Goal: Obtain resource: Download file/media

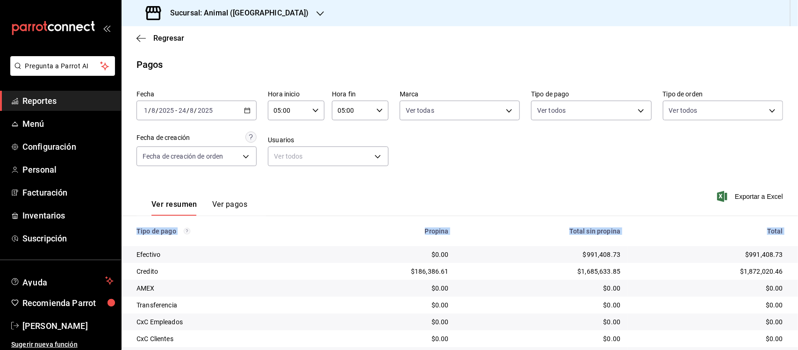
scroll to position [63, 0]
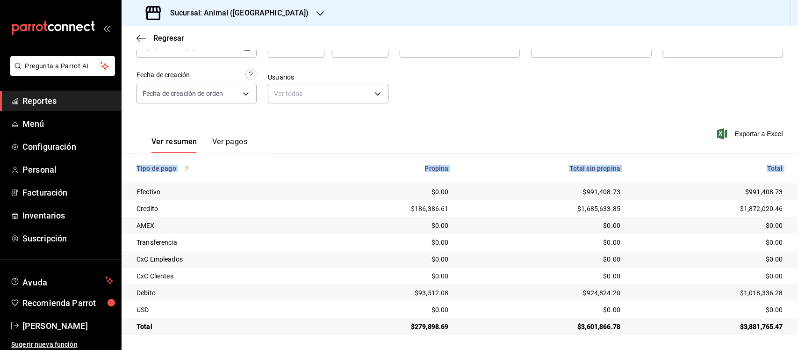
click at [45, 102] on span "Reportes" at bounding box center [67, 100] width 91 height 13
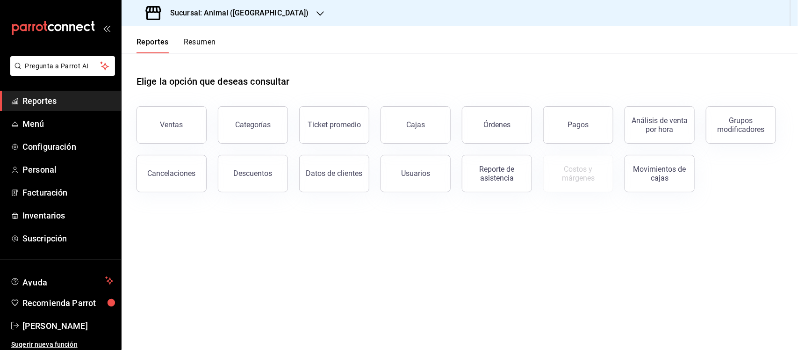
click at [201, 13] on h3 "Sucursal: Animal ([GEOGRAPHIC_DATA])" at bounding box center [236, 12] width 146 height 11
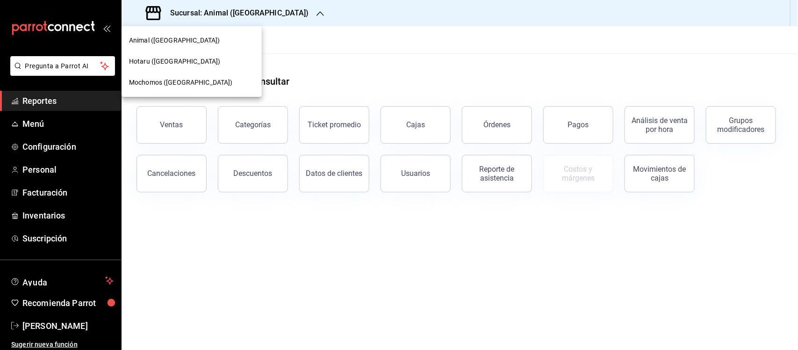
click at [202, 13] on div at bounding box center [399, 175] width 798 height 350
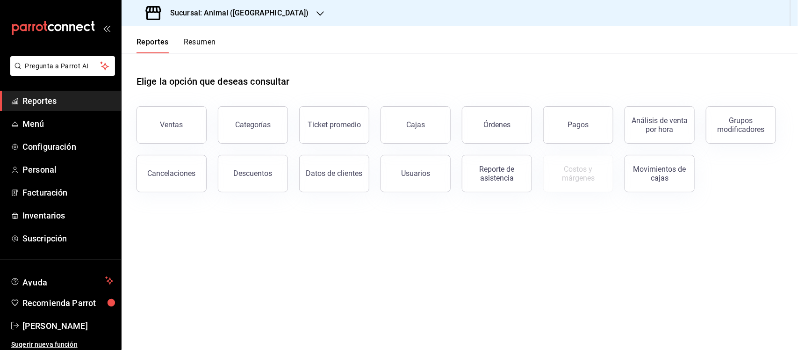
click at [232, 14] on h3 "Sucursal: Animal ([GEOGRAPHIC_DATA])" at bounding box center [236, 12] width 146 height 11
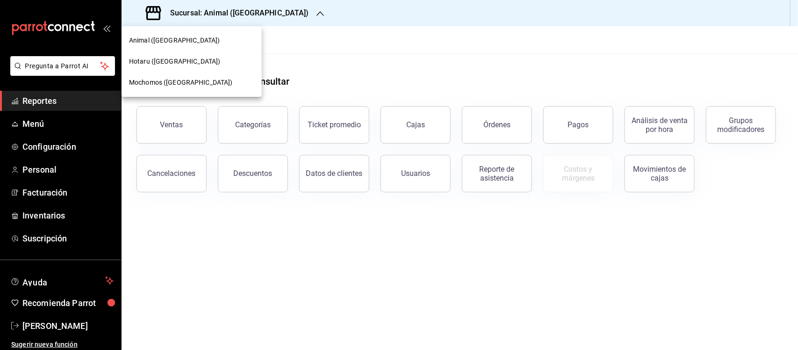
click at [141, 38] on span "Animal ([GEOGRAPHIC_DATA])" at bounding box center [174, 41] width 91 height 10
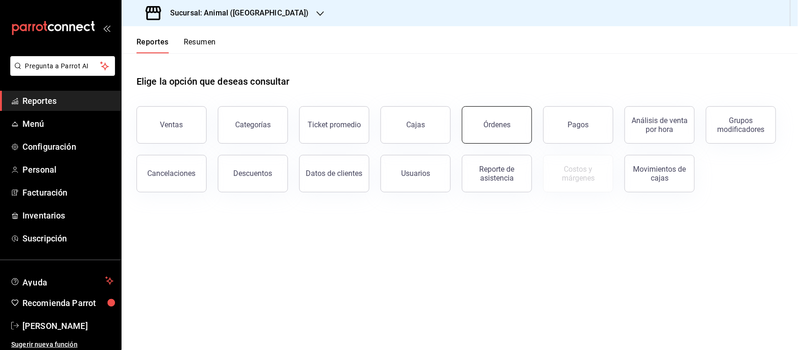
click at [496, 122] on div "Órdenes" at bounding box center [496, 124] width 27 height 9
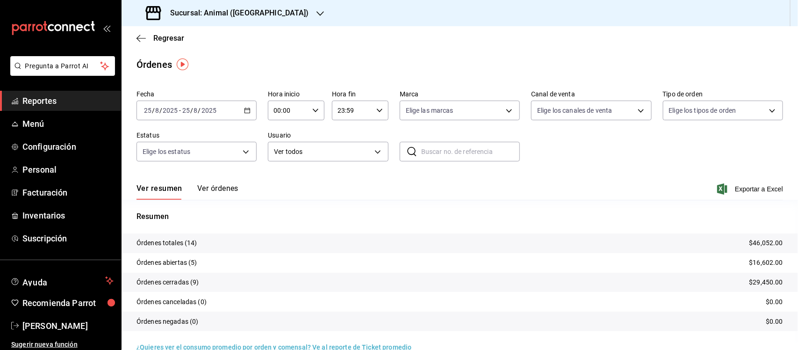
click at [45, 105] on span "Reportes" at bounding box center [67, 100] width 91 height 13
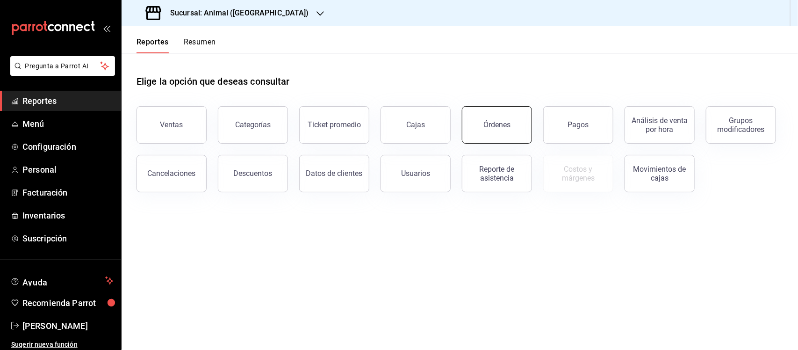
click at [496, 127] on div "Órdenes" at bounding box center [496, 124] width 27 height 9
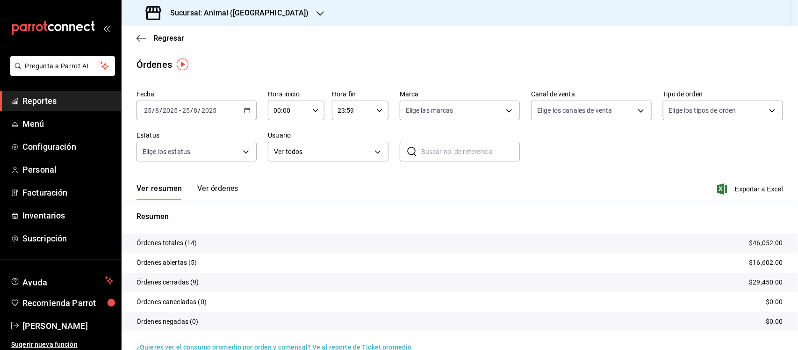
click at [244, 108] on \(Stroke\) "button" at bounding box center [247, 110] width 6 height 5
click at [166, 244] on span "Rango de fechas" at bounding box center [180, 244] width 72 height 10
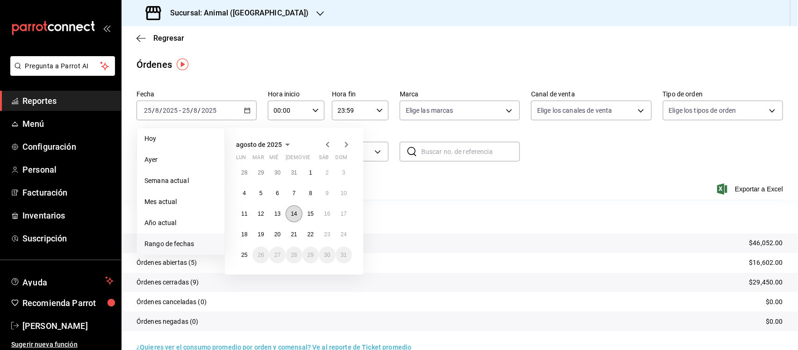
click at [288, 214] on button "14" at bounding box center [294, 213] width 16 height 17
click at [344, 234] on abbr "24" at bounding box center [344, 234] width 6 height 7
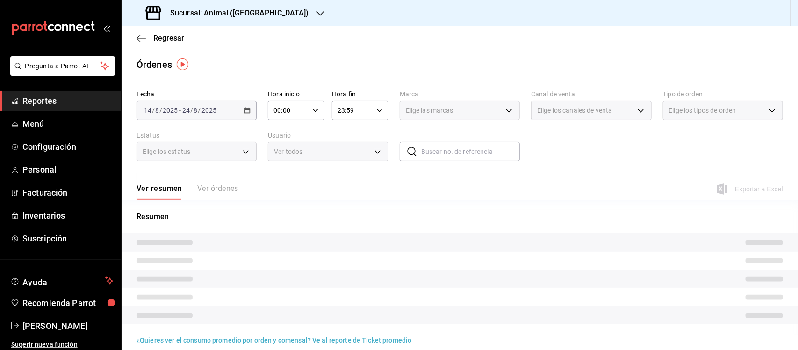
click at [315, 108] on icon "button" at bounding box center [315, 110] width 7 height 7
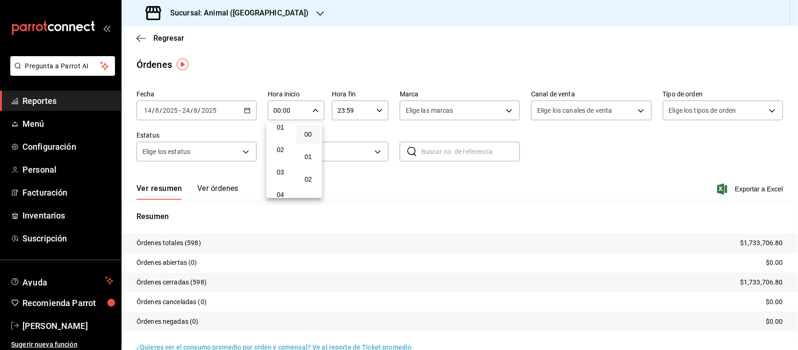
scroll to position [58, 0]
click at [283, 184] on span "05" at bounding box center [280, 187] width 13 height 7
type input "05:00"
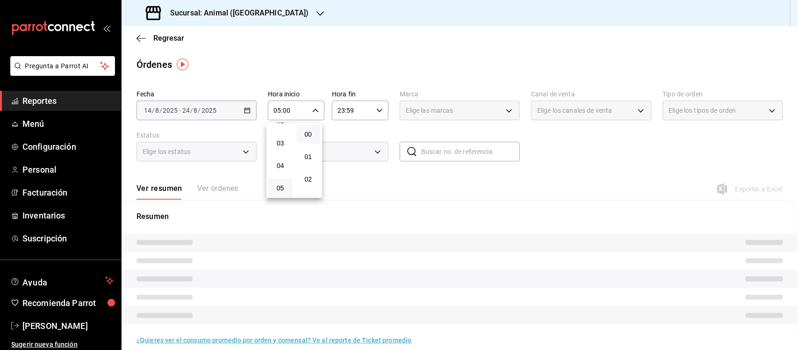
click at [304, 127] on button "00" at bounding box center [308, 134] width 24 height 19
click at [366, 108] on div at bounding box center [399, 175] width 798 height 350
click at [376, 108] on icon "button" at bounding box center [379, 110] width 7 height 7
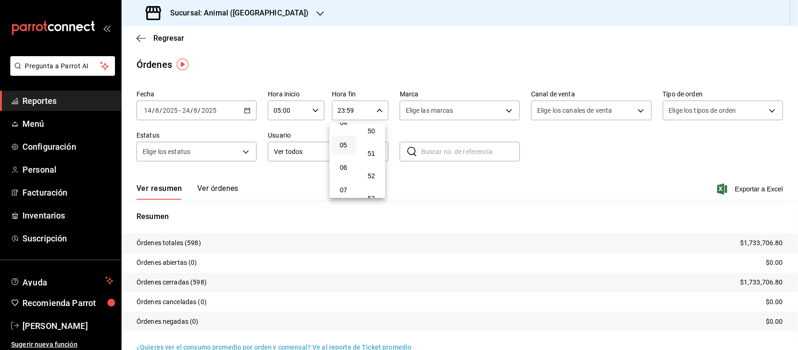
click at [344, 145] on button "05" at bounding box center [343, 145] width 24 height 19
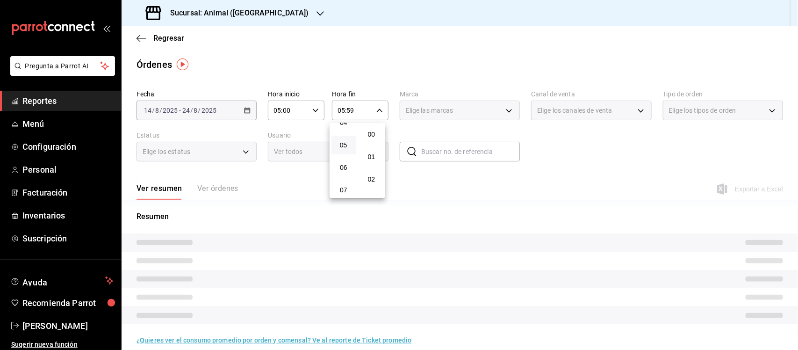
click at [370, 134] on span "00" at bounding box center [371, 133] width 13 height 7
type input "05:00"
click at [445, 110] on div at bounding box center [399, 175] width 798 height 350
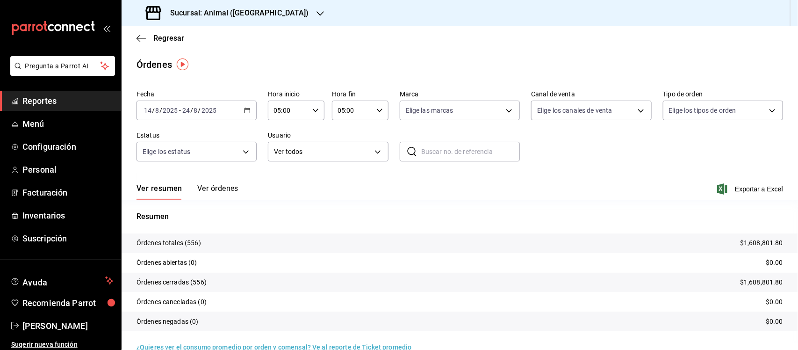
click at [445, 110] on body "Pregunta a Parrot AI Reportes Menú Configuración Personal Facturación Inventari…" at bounding box center [399, 175] width 798 height 350
click at [410, 147] on input "checkbox" at bounding box center [406, 147] width 8 height 8
checkbox input "true"
type input "96838179-8fbb-4073-aae3-1789726318c8"
checkbox input "true"
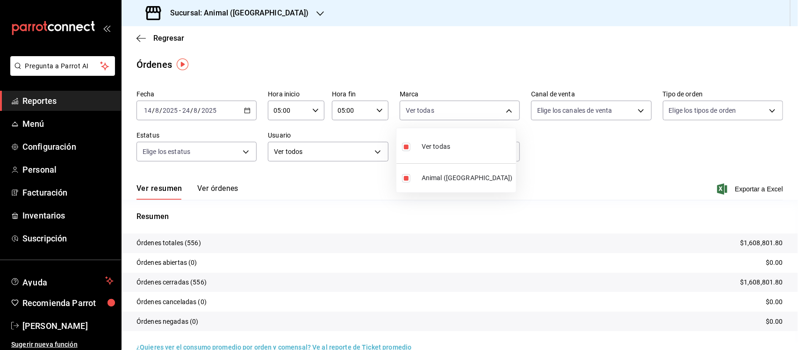
click at [560, 147] on div at bounding box center [399, 175] width 798 height 350
click at [766, 188] on span "Exportar a Excel" at bounding box center [751, 188] width 64 height 11
click at [44, 103] on span "Reportes" at bounding box center [67, 100] width 91 height 13
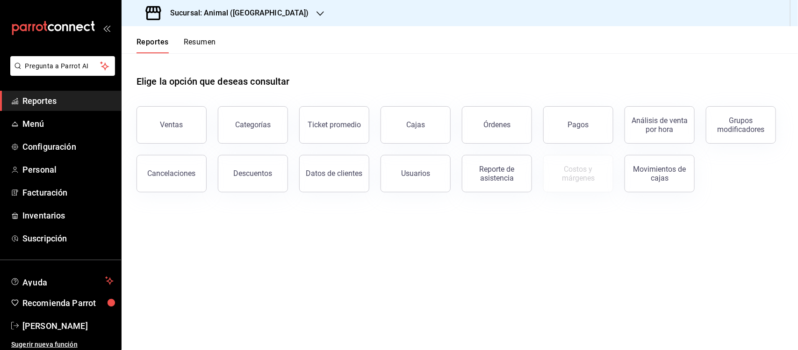
click at [39, 101] on span "Reportes" at bounding box center [67, 100] width 91 height 13
click at [522, 124] on button "Órdenes" at bounding box center [497, 124] width 70 height 37
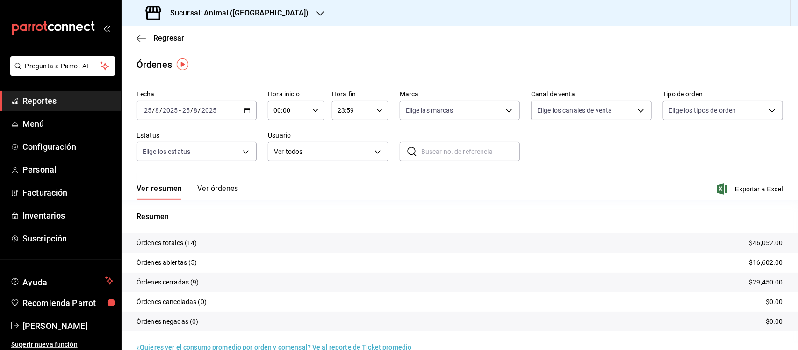
click at [21, 100] on link "Reportes" at bounding box center [60, 101] width 121 height 20
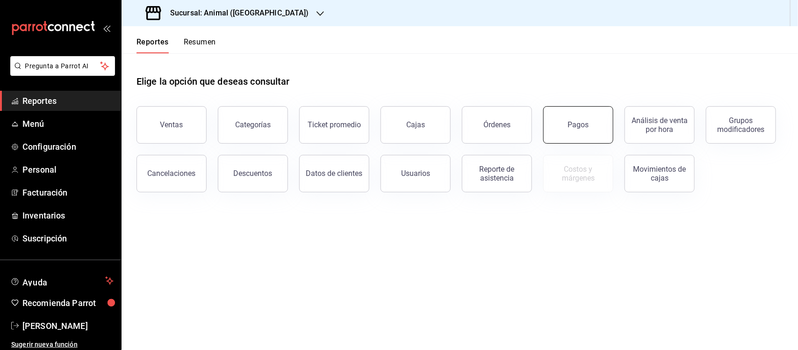
click at [561, 110] on button "Pagos" at bounding box center [578, 124] width 70 height 37
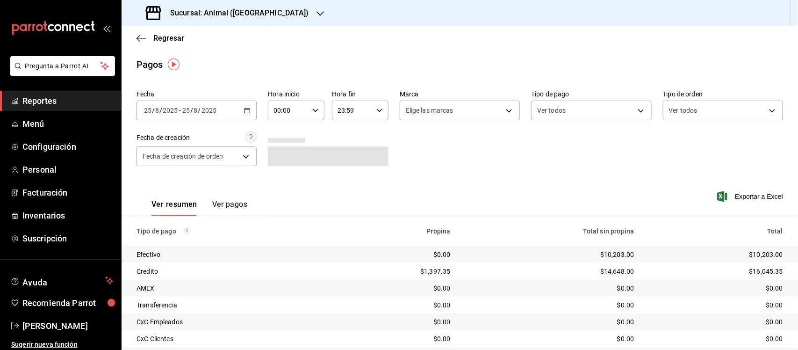
click at [248, 107] on icon "button" at bounding box center [247, 110] width 7 height 7
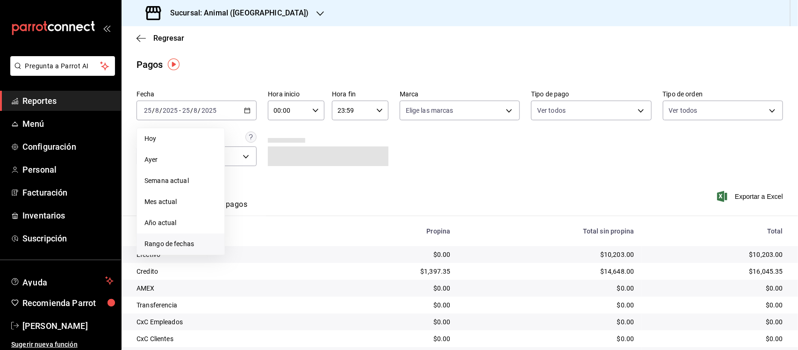
click at [172, 244] on span "Rango de fechas" at bounding box center [180, 244] width 72 height 10
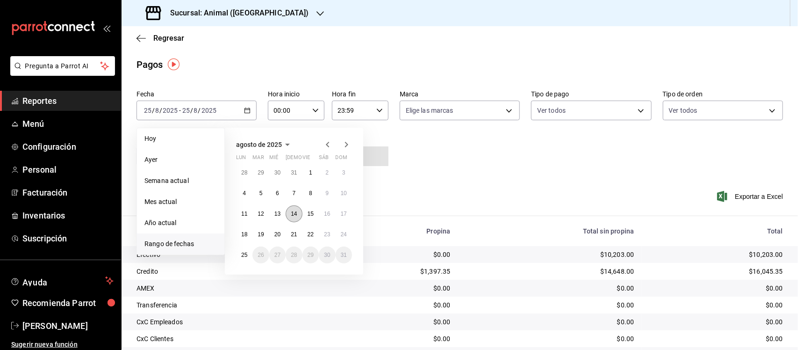
click at [294, 213] on abbr "14" at bounding box center [294, 213] width 6 height 7
click at [343, 232] on abbr "24" at bounding box center [344, 234] width 6 height 7
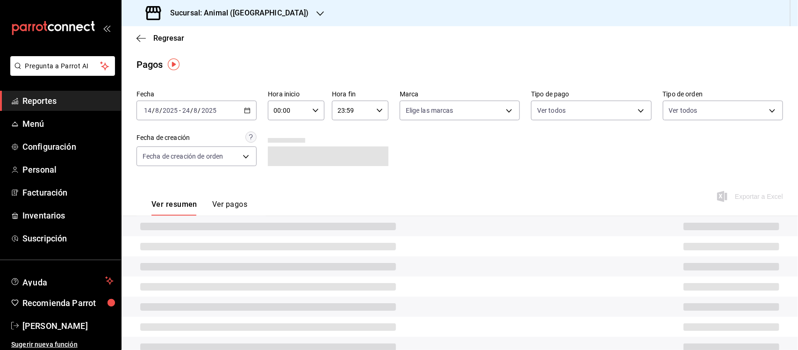
click at [305, 105] on input "00:00" at bounding box center [288, 110] width 41 height 19
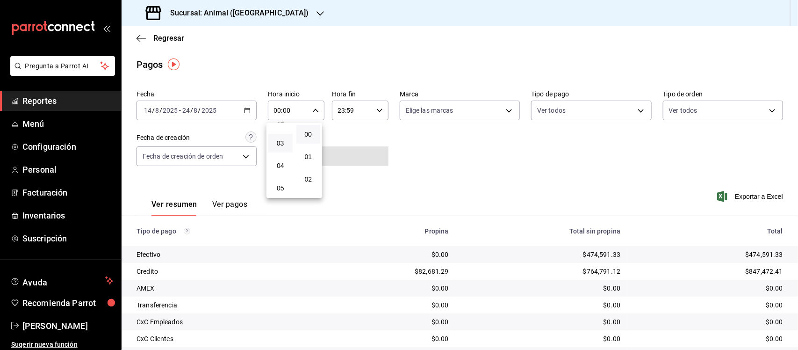
scroll to position [117, 0]
click at [286, 129] on span "05" at bounding box center [280, 129] width 13 height 7
type input "05:00"
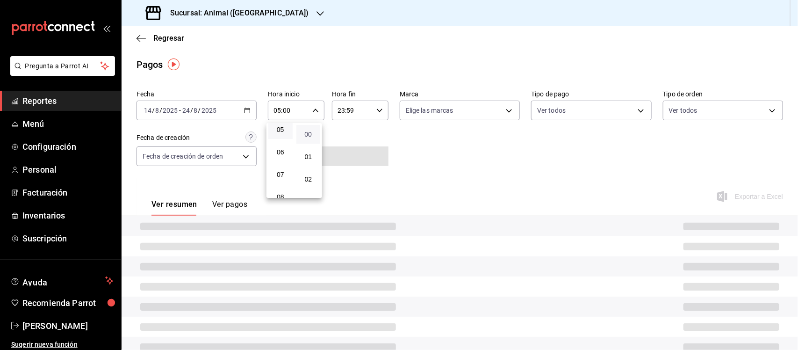
click at [307, 136] on span "00" at bounding box center [308, 133] width 13 height 7
click at [369, 110] on div at bounding box center [399, 175] width 798 height 350
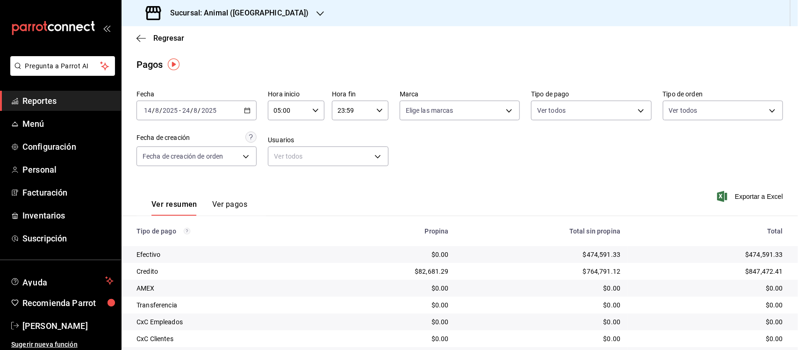
click at [370, 108] on div "23:59 Hora fin" at bounding box center [360, 110] width 57 height 20
click at [346, 143] on span "05" at bounding box center [343, 144] width 13 height 7
click at [372, 134] on span "00" at bounding box center [371, 133] width 13 height 7
type input "05:00"
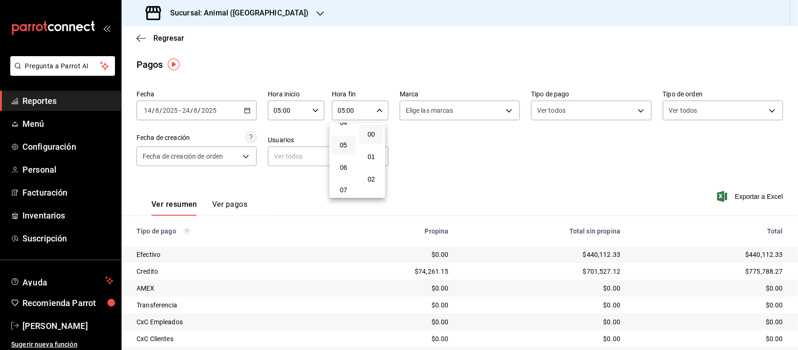
click at [455, 157] on div at bounding box center [399, 175] width 798 height 350
click at [413, 114] on body "Pregunta a Parrot AI Reportes Menú Configuración Personal Facturación Inventari…" at bounding box center [399, 175] width 798 height 350
click at [406, 145] on input "checkbox" at bounding box center [406, 147] width 8 height 8
checkbox input "true"
type input "96838179-8fbb-4073-aae3-1789726318c8"
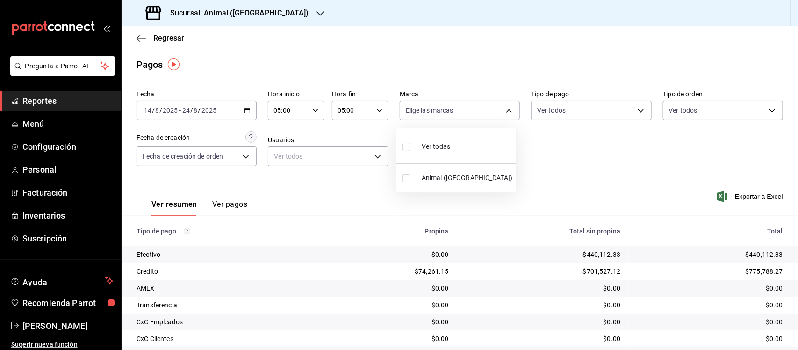
checkbox input "true"
click at [599, 160] on div at bounding box center [399, 175] width 798 height 350
click at [756, 197] on span "Exportar a Excel" at bounding box center [751, 196] width 64 height 11
click at [30, 100] on span "Reportes" at bounding box center [67, 100] width 91 height 13
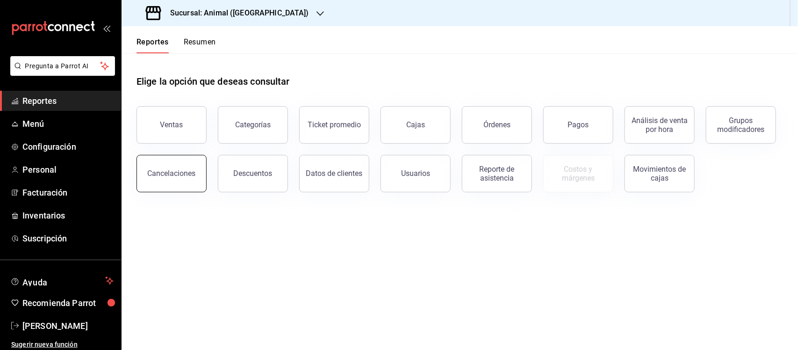
click at [193, 172] on div "Cancelaciones" at bounding box center [172, 173] width 48 height 9
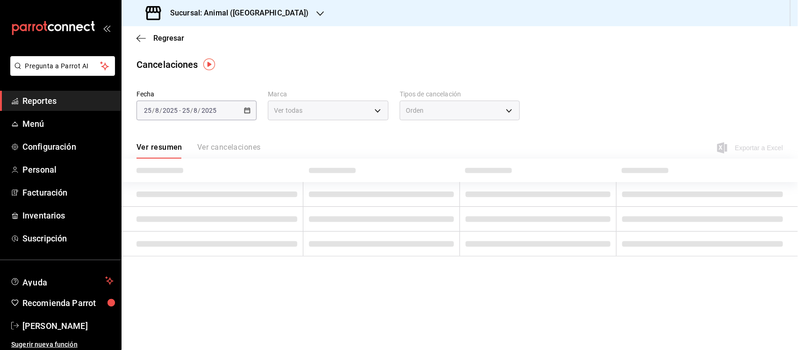
click at [49, 102] on span "Reportes" at bounding box center [67, 100] width 91 height 13
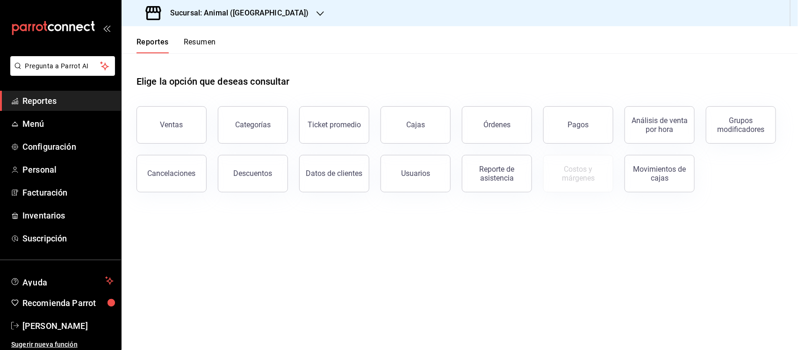
drag, startPoint x: 251, startPoint y: 179, endPoint x: 746, endPoint y: 323, distance: 514.5
click at [251, 179] on button "Descuentos" at bounding box center [253, 173] width 70 height 37
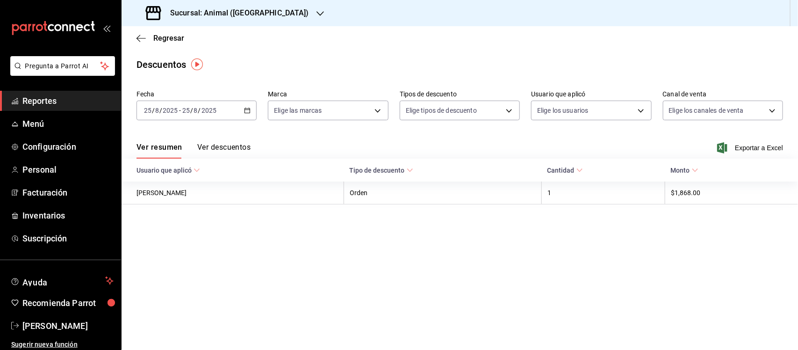
click at [248, 113] on \(Stroke\) "button" at bounding box center [247, 110] width 6 height 5
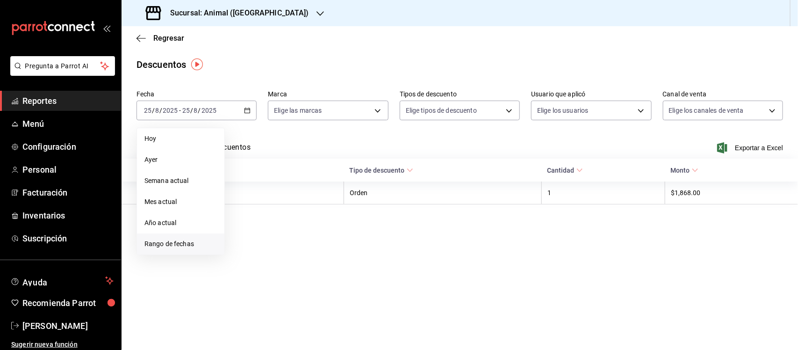
click at [181, 248] on span "Rango de fechas" at bounding box center [180, 244] width 72 height 10
click at [294, 212] on abbr "14" at bounding box center [294, 213] width 6 height 7
click at [356, 231] on div "agosto de 2025 lun mar mié jue vie sáb dom 28 29 30 31 1 2 3 4 5 6 7 8 9 10 11 …" at bounding box center [294, 201] width 138 height 147
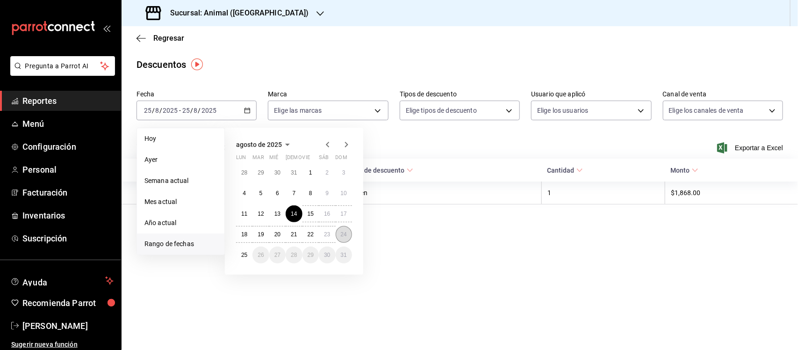
click at [346, 233] on abbr "24" at bounding box center [344, 234] width 6 height 7
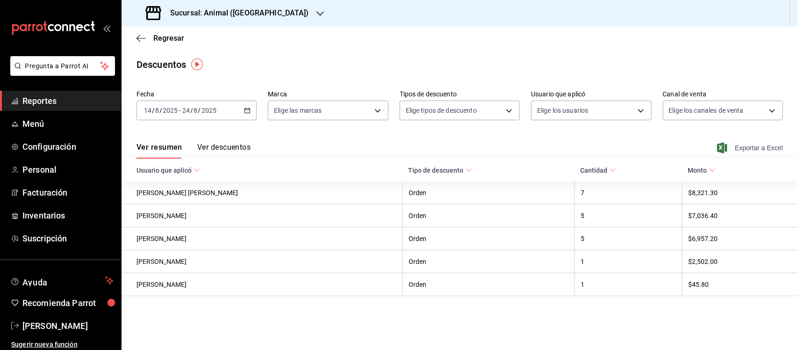
drag, startPoint x: 755, startPoint y: 152, endPoint x: 742, endPoint y: 173, distance: 25.4
click at [756, 152] on span "Exportar a Excel" at bounding box center [751, 147] width 64 height 11
click at [57, 99] on span "Reportes" at bounding box center [67, 100] width 91 height 13
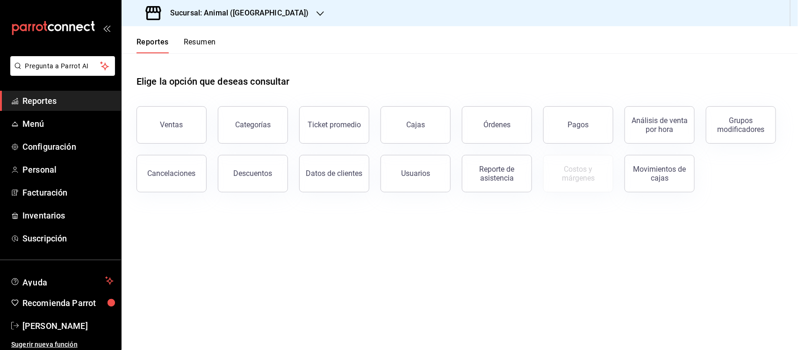
click at [207, 14] on h3 "Sucursal: Animal ([GEOGRAPHIC_DATA])" at bounding box center [236, 12] width 146 height 11
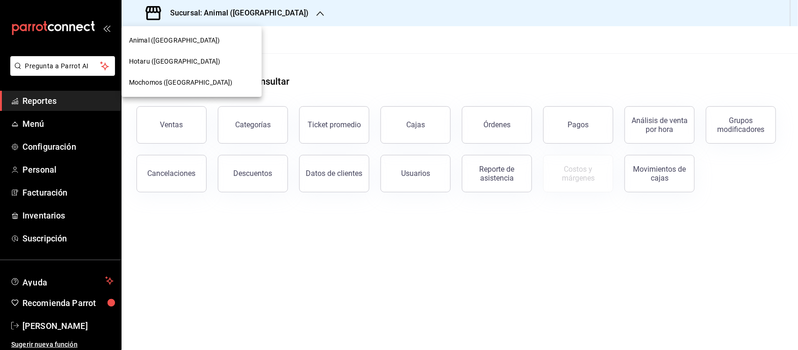
click at [215, 59] on div "Hotaru (Puebla)" at bounding box center [191, 62] width 125 height 10
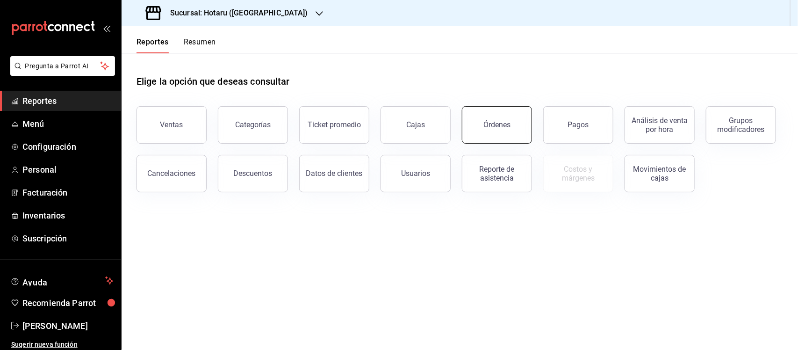
click at [472, 117] on button "Órdenes" at bounding box center [497, 124] width 70 height 37
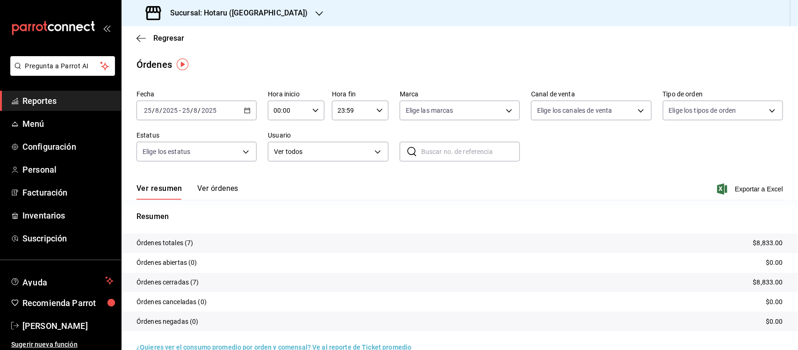
click at [249, 110] on div "2025-08-25 25 / 8 / 2025 - 2025-08-25 25 / 8 / 2025" at bounding box center [196, 110] width 120 height 20
click at [150, 243] on span "Rango de fechas" at bounding box center [180, 244] width 72 height 10
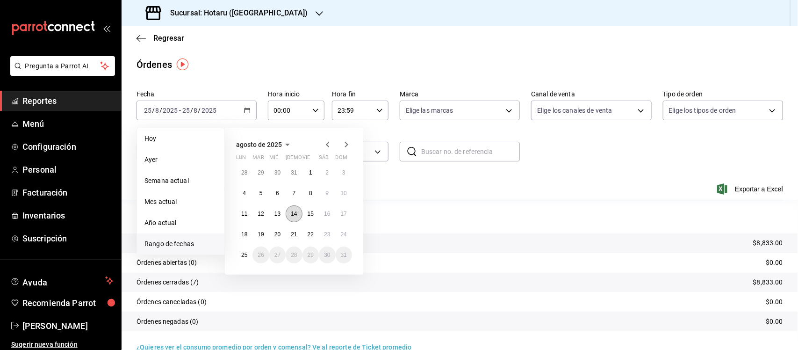
click at [293, 211] on abbr "14" at bounding box center [294, 213] width 6 height 7
click at [246, 253] on abbr "25" at bounding box center [244, 254] width 6 height 7
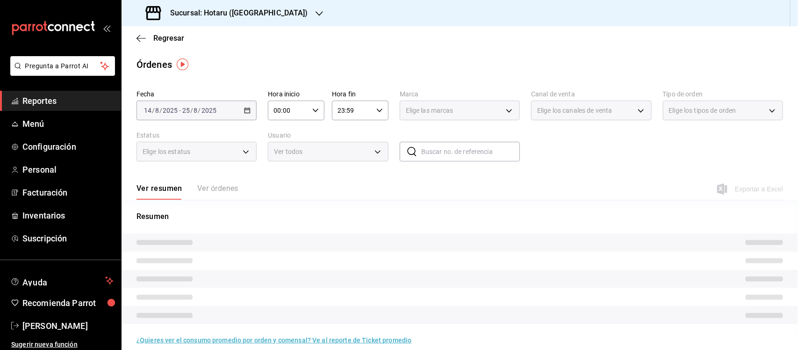
click at [311, 115] on div "00:00 Hora inicio" at bounding box center [296, 110] width 57 height 20
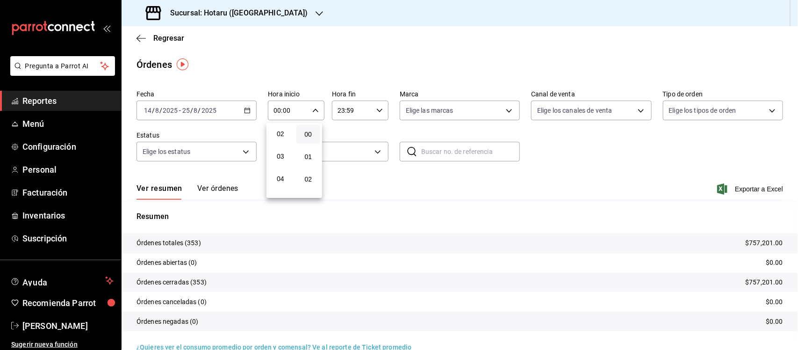
scroll to position [58, 0]
click at [279, 184] on span "05" at bounding box center [280, 187] width 13 height 7
type input "05:00"
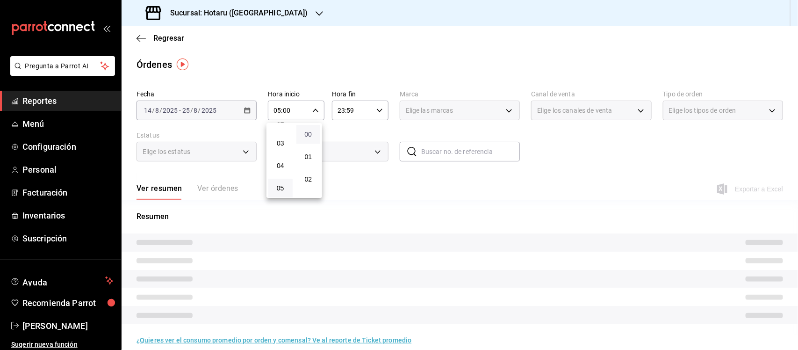
click at [314, 136] on span "00" at bounding box center [308, 133] width 13 height 7
click at [367, 111] on div at bounding box center [399, 175] width 798 height 350
click at [376, 107] on icon "button" at bounding box center [379, 110] width 7 height 7
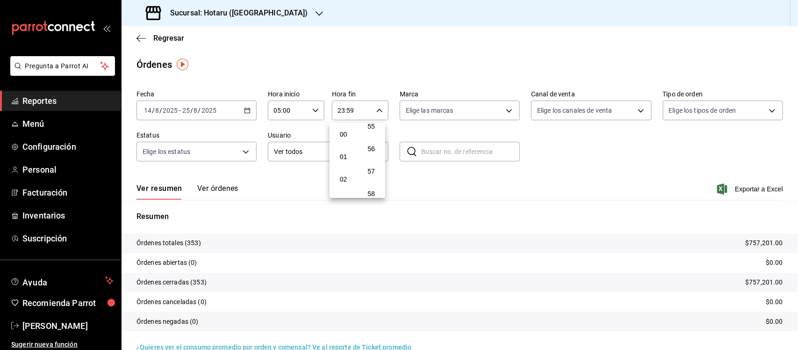
scroll to position [58, 0]
click at [344, 184] on span "05" at bounding box center [343, 187] width 13 height 7
click at [370, 138] on button "00" at bounding box center [371, 134] width 24 height 19
type input "05:00"
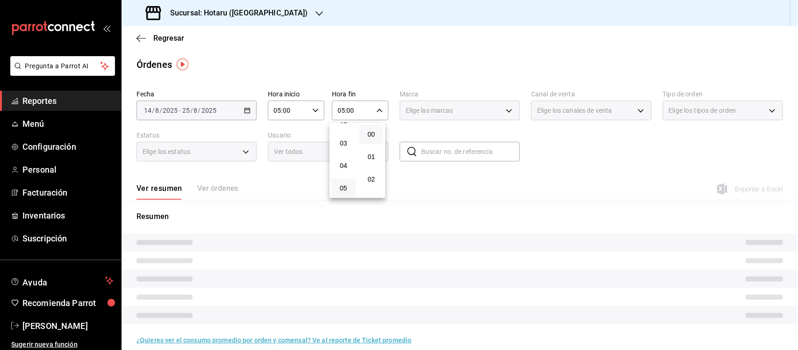
click at [447, 104] on div at bounding box center [399, 175] width 798 height 350
click at [445, 112] on span "Elige las marcas" at bounding box center [430, 110] width 48 height 9
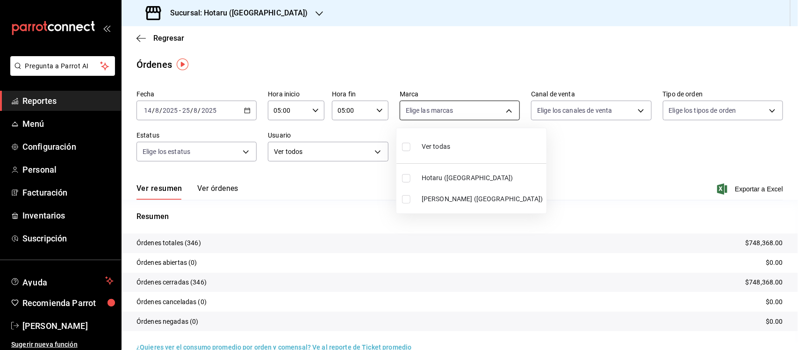
click at [447, 112] on body "Pregunta a Parrot AI Reportes Menú Configuración Personal Facturación Inventari…" at bounding box center [399, 175] width 798 height 350
click at [408, 152] on label at bounding box center [408, 147] width 12 height 14
click at [408, 151] on input "checkbox" at bounding box center [406, 147] width 8 height 8
checkbox input "false"
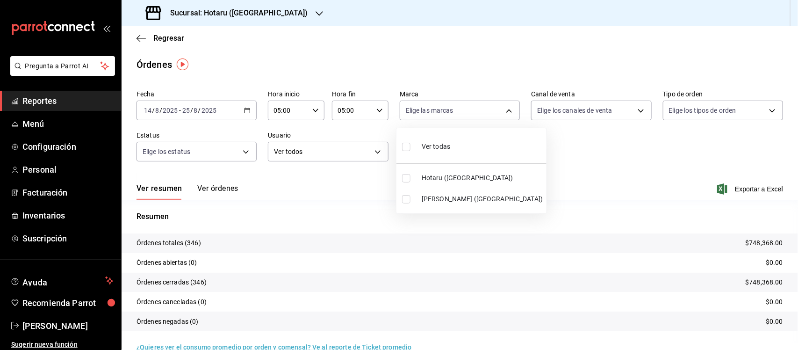
checkbox input "false"
click at [405, 148] on input "checkbox" at bounding box center [406, 147] width 8 height 8
checkbox input "true"
type input "28f2b94b-43d9-4456-ab58-be91b69769b2,f751b40b-1592-4fe9-b0c9-b3cde2f2f566"
checkbox input "true"
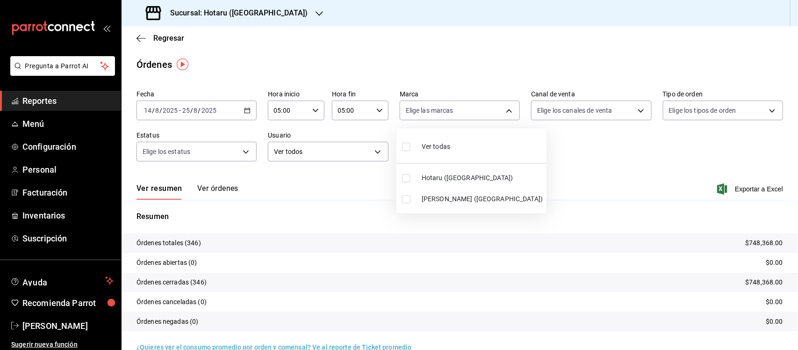
checkbox input "true"
click at [630, 164] on div at bounding box center [399, 175] width 798 height 350
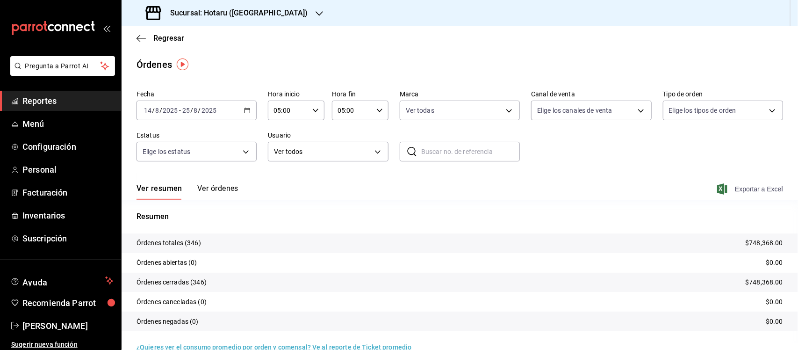
click at [763, 190] on span "Exportar a Excel" at bounding box center [751, 188] width 64 height 11
click at [48, 97] on span "Reportes" at bounding box center [67, 100] width 91 height 13
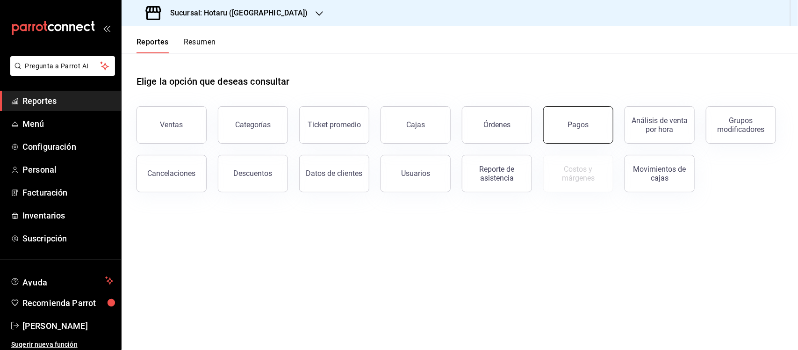
click at [580, 139] on button "Pagos" at bounding box center [578, 124] width 70 height 37
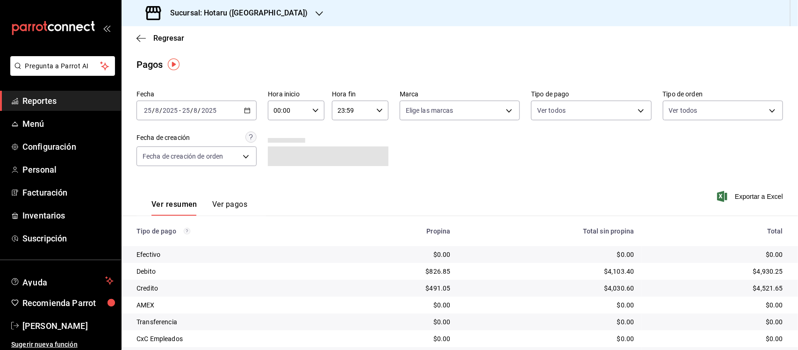
click at [244, 112] on icon "button" at bounding box center [247, 110] width 7 height 7
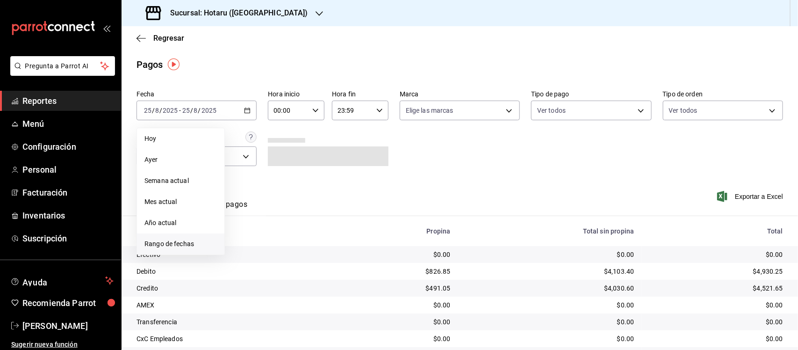
click at [170, 249] on li "Rango de fechas" at bounding box center [180, 243] width 87 height 21
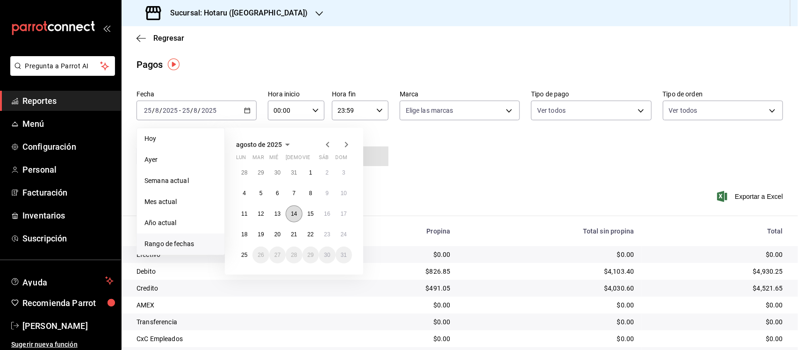
click at [288, 211] on button "14" at bounding box center [294, 213] width 16 height 17
click at [242, 252] on abbr "25" at bounding box center [244, 254] width 6 height 7
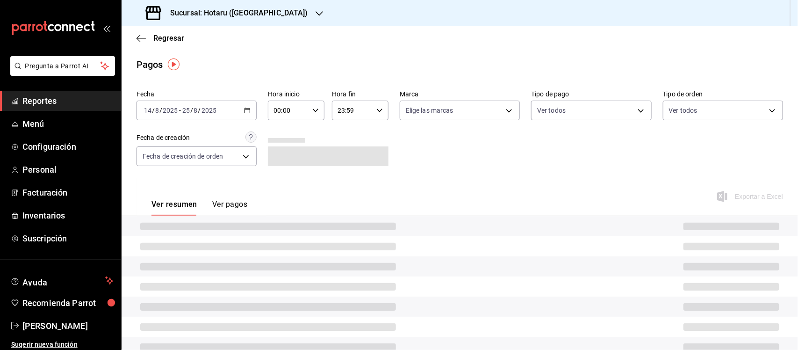
click at [312, 110] on icon "button" at bounding box center [315, 110] width 7 height 7
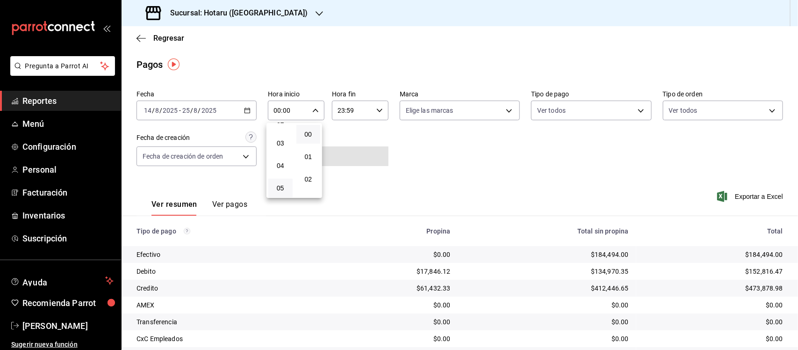
scroll to position [117, 0]
click at [281, 129] on span "05" at bounding box center [280, 129] width 13 height 7
type input "05:00"
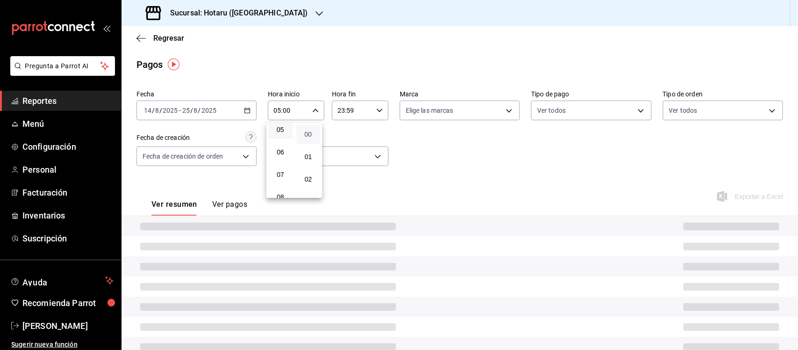
click at [311, 133] on span "00" at bounding box center [308, 133] width 13 height 7
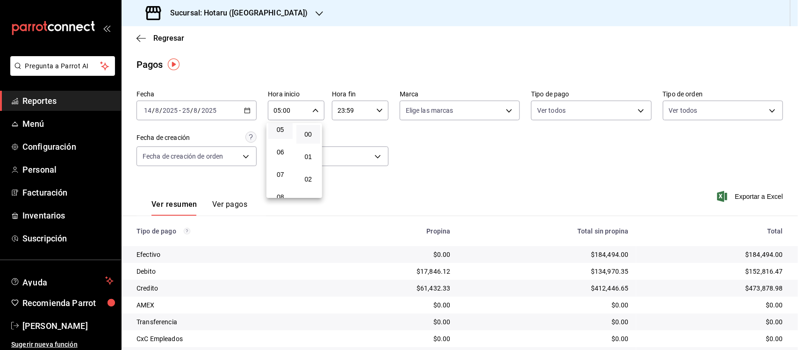
click at [374, 104] on div at bounding box center [399, 175] width 798 height 350
click at [376, 108] on icon "button" at bounding box center [379, 110] width 7 height 7
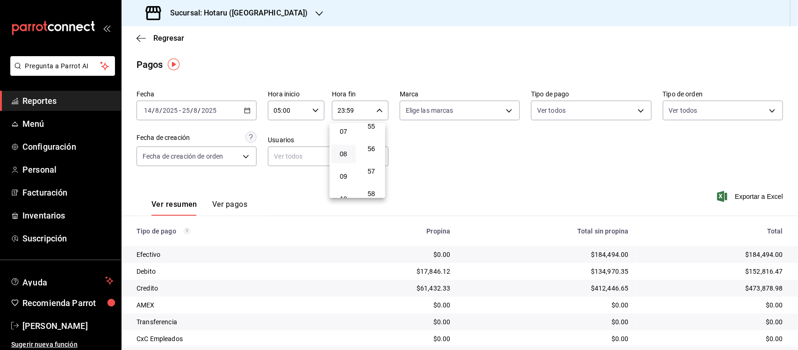
scroll to position [101, 0]
click at [346, 145] on button "05" at bounding box center [343, 145] width 24 height 19
click at [370, 139] on button "00" at bounding box center [371, 134] width 24 height 19
type input "05:00"
click at [444, 113] on div at bounding box center [399, 175] width 798 height 350
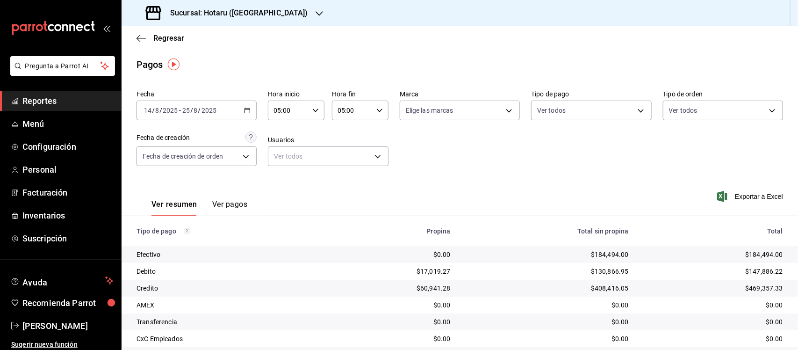
click at [444, 113] on body "Pregunta a Parrot AI Reportes Menú Configuración Personal Facturación Inventari…" at bounding box center [399, 175] width 798 height 350
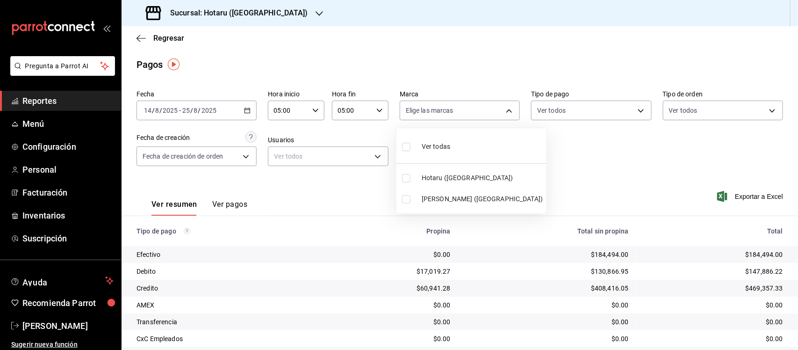
click at [408, 152] on label at bounding box center [408, 147] width 12 height 14
click at [408, 151] on input "checkbox" at bounding box center [406, 147] width 8 height 8
checkbox input "false"
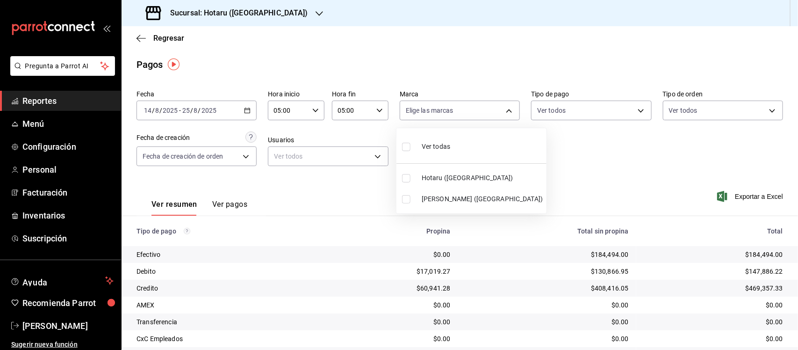
click at [408, 146] on input "checkbox" at bounding box center [406, 147] width 8 height 8
checkbox input "true"
type input "28f2b94b-43d9-4456-ab58-be91b69769b2,f751b40b-1592-4fe9-b0c9-b3cde2f2f566"
checkbox input "true"
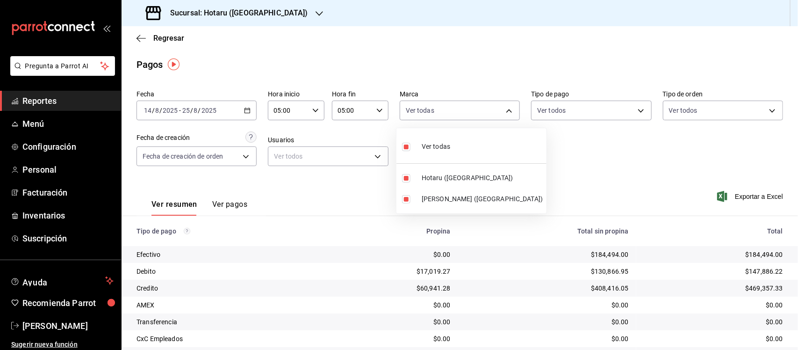
click at [599, 148] on div at bounding box center [399, 175] width 798 height 350
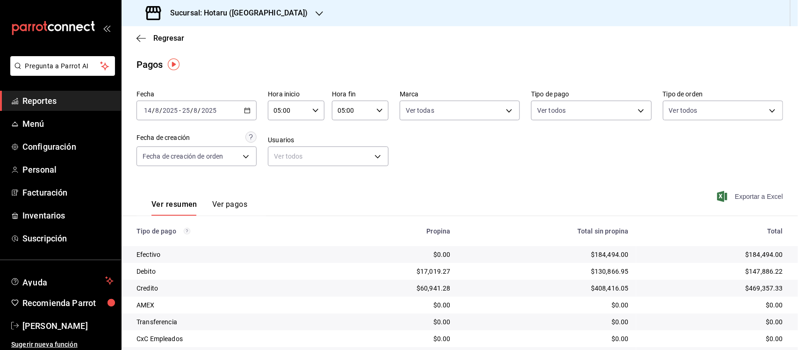
click at [755, 195] on span "Exportar a Excel" at bounding box center [751, 196] width 64 height 11
drag, startPoint x: 51, startPoint y: 97, endPoint x: 90, endPoint y: 136, distance: 55.2
click at [51, 97] on span "Reportes" at bounding box center [67, 100] width 91 height 13
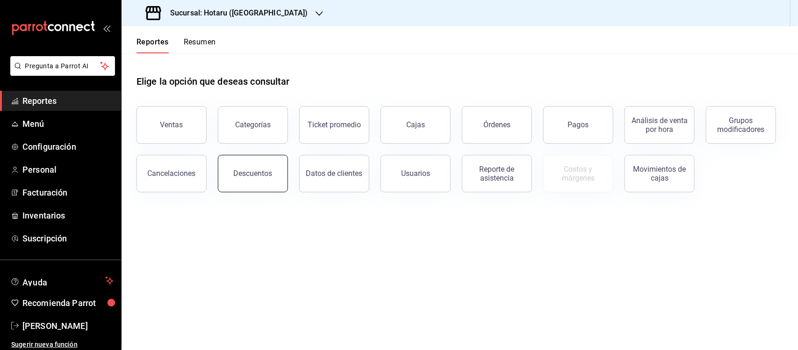
click at [265, 183] on button "Descuentos" at bounding box center [253, 173] width 70 height 37
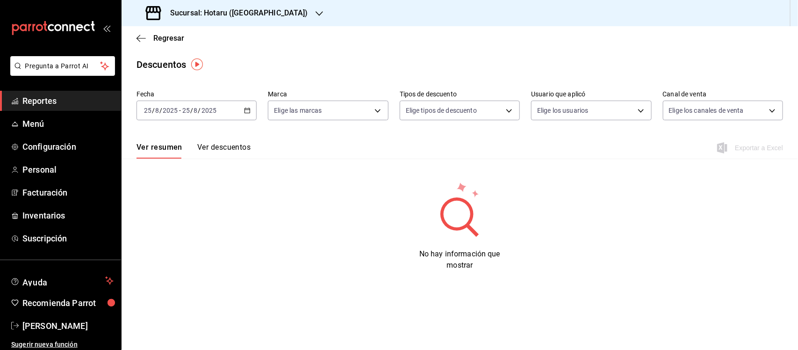
click at [245, 113] on \(Stroke\) "button" at bounding box center [247, 110] width 6 height 5
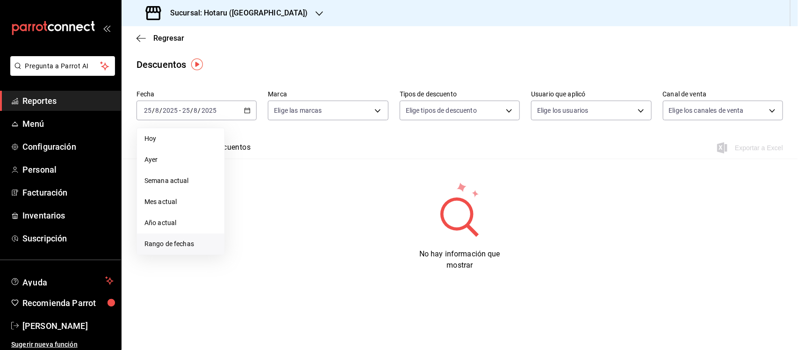
click at [179, 245] on span "Rango de fechas" at bounding box center [180, 244] width 72 height 10
click at [293, 219] on button "14" at bounding box center [294, 213] width 16 height 17
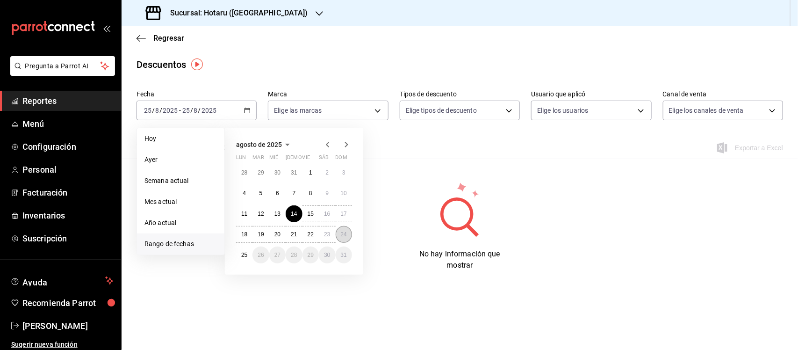
click at [342, 234] on abbr "24" at bounding box center [344, 234] width 6 height 7
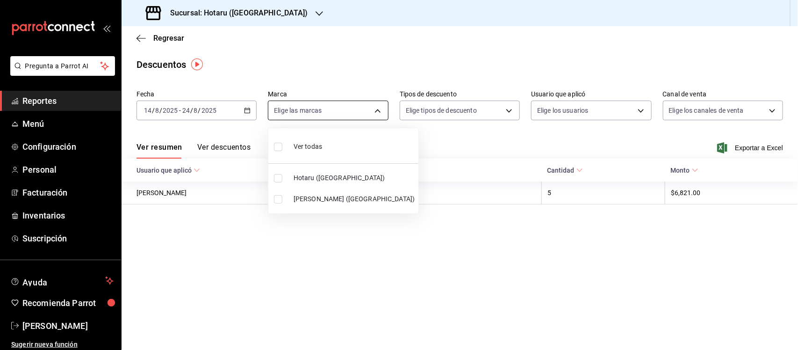
click at [342, 117] on body "Pregunta a Parrot AI Reportes Menú Configuración Personal Facturación Inventari…" at bounding box center [399, 175] width 798 height 350
click at [273, 147] on li "Ver todas" at bounding box center [343, 146] width 150 height 28
type input "28f2b94b-43d9-4456-ab58-be91b69769b2,f751b40b-1592-4fe9-b0c9-b3cde2f2f566"
checkbox input "true"
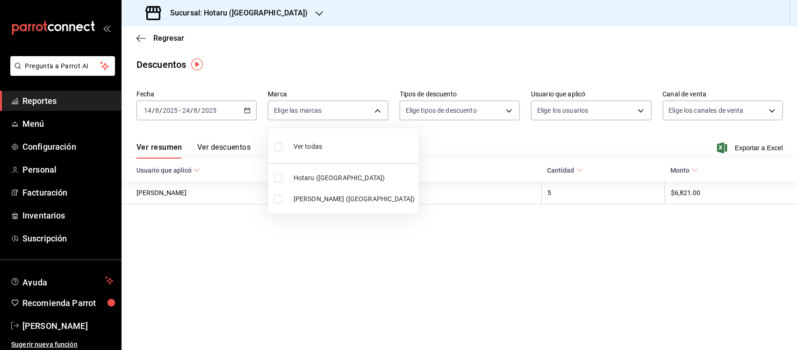
checkbox input "true"
click at [450, 135] on div at bounding box center [399, 175] width 798 height 350
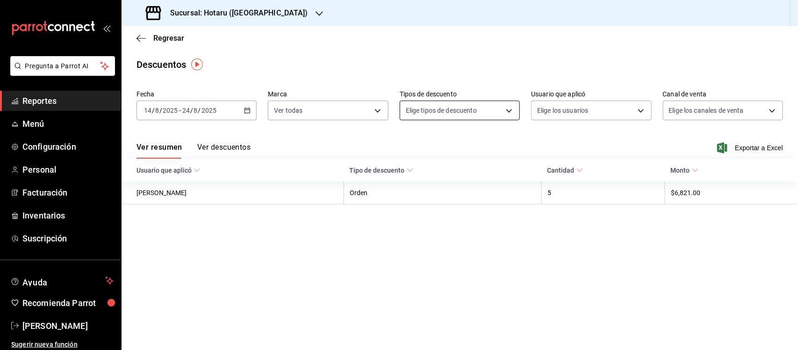
click at [502, 111] on body "Pregunta a Parrot AI Reportes Menú Configuración Personal Facturación Inventari…" at bounding box center [399, 175] width 798 height 350
click at [554, 133] on div at bounding box center [399, 175] width 798 height 350
click at [761, 148] on span "Exportar a Excel" at bounding box center [751, 147] width 64 height 11
click at [337, 138] on div "Ver resumen Ver descuentos Exportar a Excel" at bounding box center [460, 144] width 676 height 27
click at [510, 106] on body "Pregunta a Parrot AI Reportes Menú Configuración Personal Facturación Inventari…" at bounding box center [399, 175] width 798 height 350
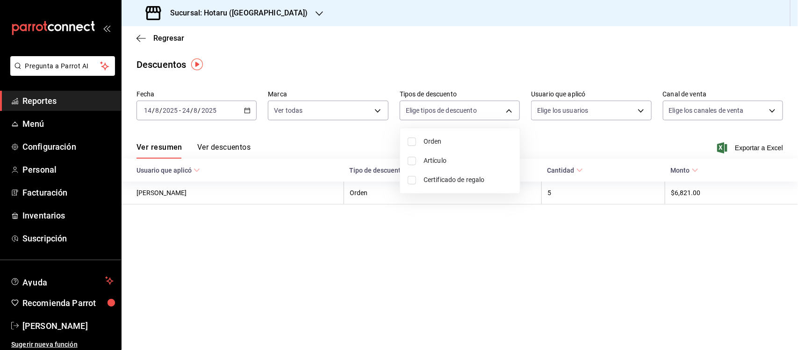
click at [509, 106] on div at bounding box center [399, 175] width 798 height 350
click at [288, 143] on div "Ver resumen Ver descuentos Exportar a Excel" at bounding box center [460, 144] width 676 height 27
click at [232, 11] on h3 "Sucursal: Hotaru (Puebla)" at bounding box center [235, 12] width 145 height 11
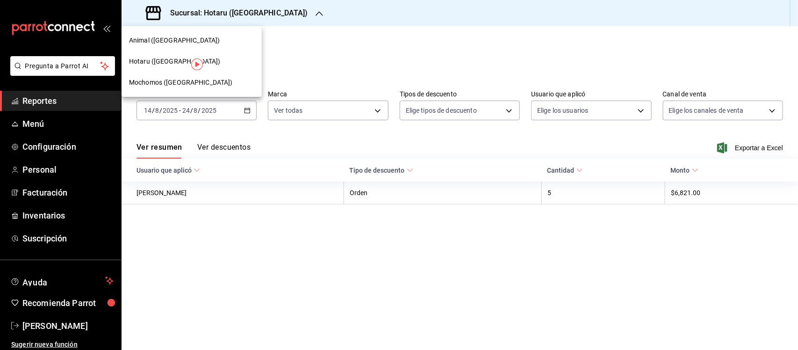
click at [150, 78] on span "Mochomos (Puebla)" at bounding box center [181, 83] width 104 height 10
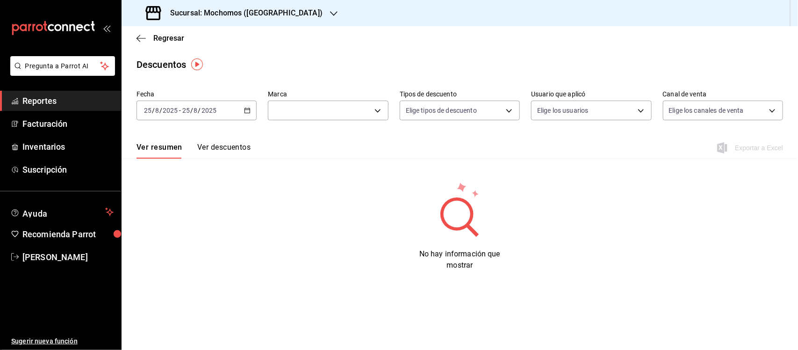
click at [34, 107] on span "Reportes" at bounding box center [67, 100] width 91 height 13
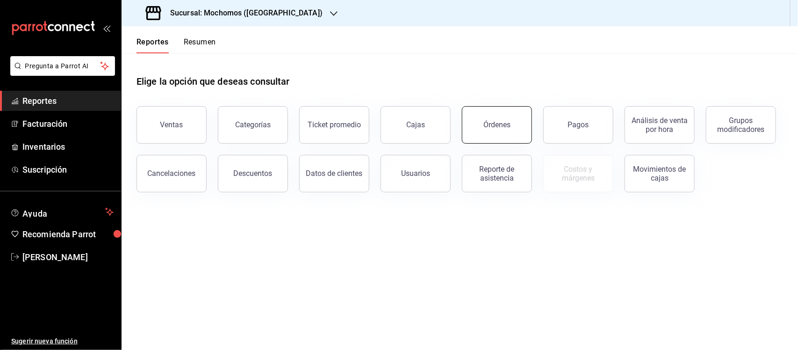
click at [515, 124] on button "Órdenes" at bounding box center [497, 124] width 70 height 37
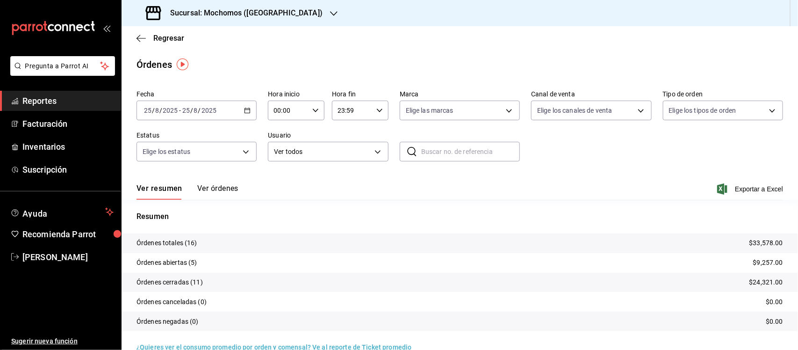
click at [245, 110] on icon "button" at bounding box center [247, 110] width 7 height 7
click at [172, 244] on span "Rango de fechas" at bounding box center [180, 244] width 72 height 10
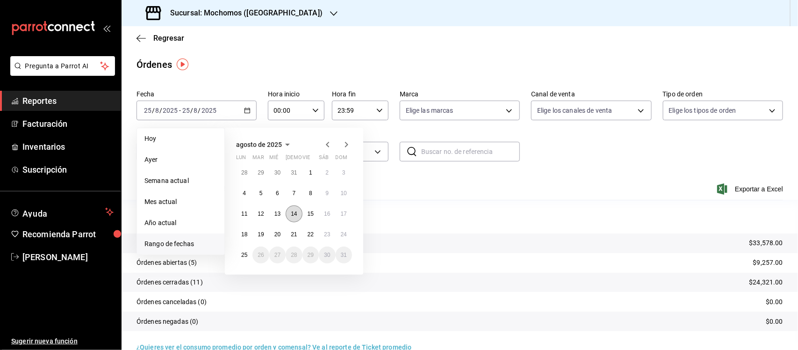
click at [294, 214] on abbr "14" at bounding box center [294, 213] width 6 height 7
click at [244, 253] on abbr "25" at bounding box center [244, 254] width 6 height 7
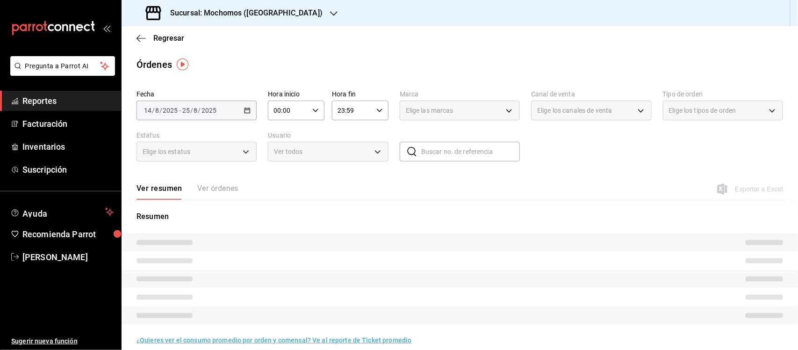
click at [305, 109] on input "00:00" at bounding box center [288, 110] width 41 height 19
click at [277, 185] on span "05" at bounding box center [280, 187] width 13 height 7
type input "05:00"
click at [311, 129] on button "00" at bounding box center [308, 134] width 24 height 19
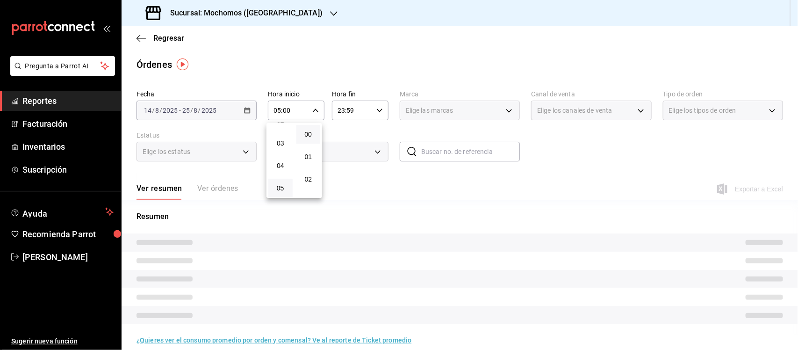
click at [372, 108] on div at bounding box center [399, 175] width 798 height 350
click at [372, 108] on div "23:59 Hora fin" at bounding box center [360, 110] width 57 height 20
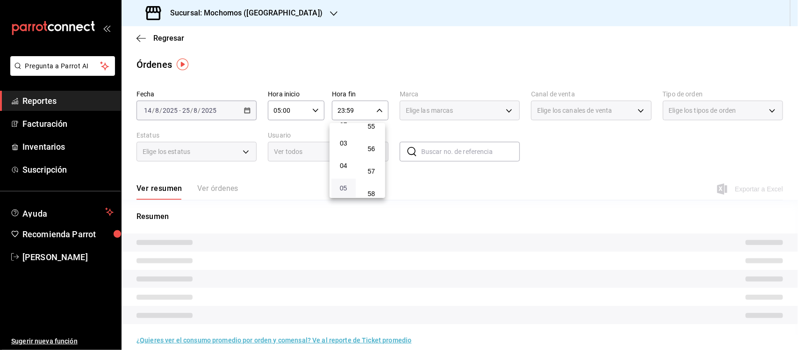
click at [340, 184] on span "05" at bounding box center [343, 187] width 13 height 7
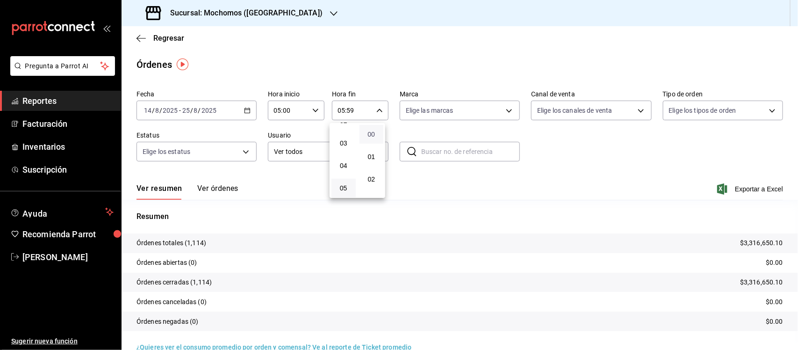
click at [372, 130] on span "00" at bounding box center [371, 133] width 13 height 7
type input "05:00"
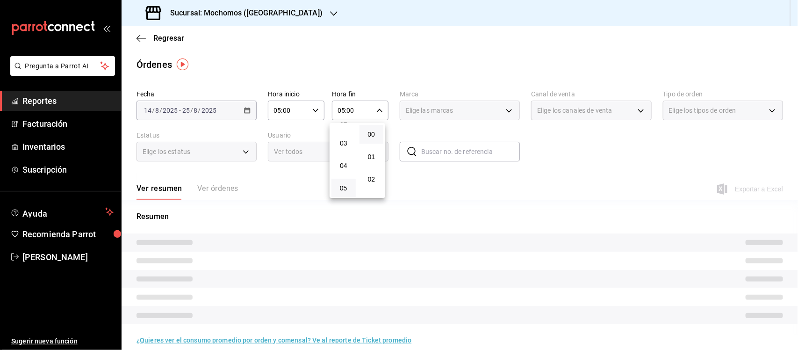
click at [432, 132] on div at bounding box center [399, 175] width 798 height 350
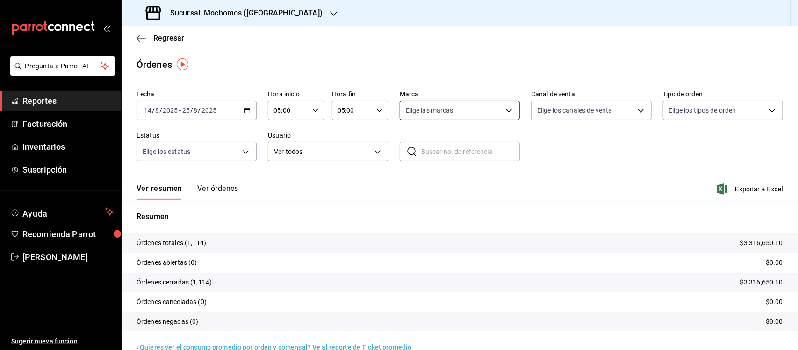
click at [431, 115] on body "Pregunta a Parrot AI Reportes Facturación Inventarios Suscripción Ayuda Recomie…" at bounding box center [399, 175] width 798 height 350
click at [405, 147] on input "checkbox" at bounding box center [406, 147] width 8 height 8
checkbox input "true"
type input "65eb7388-82e4-42fa-8caf-680550c77e6f"
checkbox input "true"
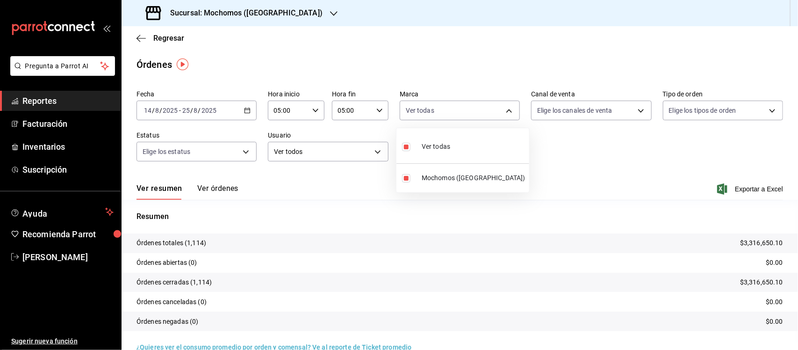
click at [561, 153] on div at bounding box center [399, 175] width 798 height 350
click at [741, 191] on span "Exportar a Excel" at bounding box center [751, 188] width 64 height 11
click at [77, 106] on span "Reportes" at bounding box center [67, 100] width 91 height 13
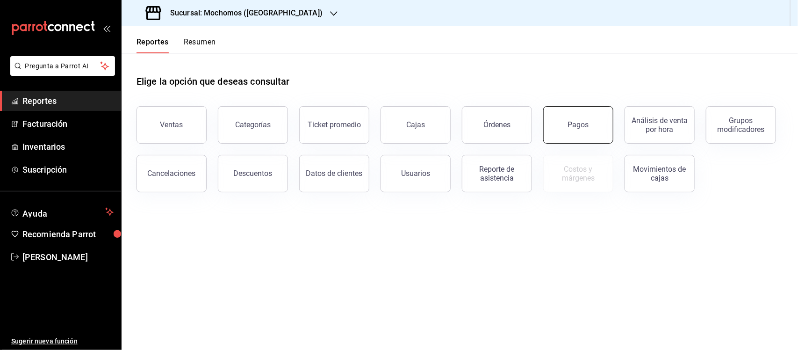
click at [590, 118] on button "Pagos" at bounding box center [578, 124] width 70 height 37
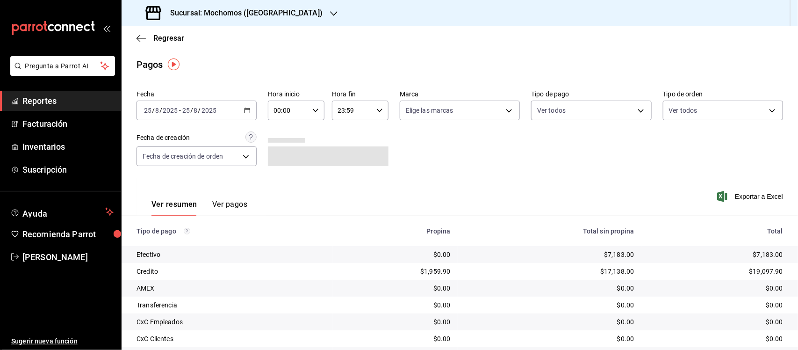
click at [244, 108] on icon "button" at bounding box center [247, 110] width 7 height 7
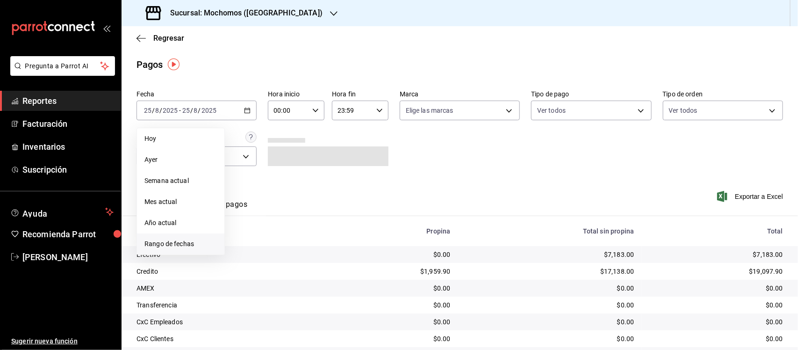
click at [176, 246] on span "Rango de fechas" at bounding box center [180, 244] width 72 height 10
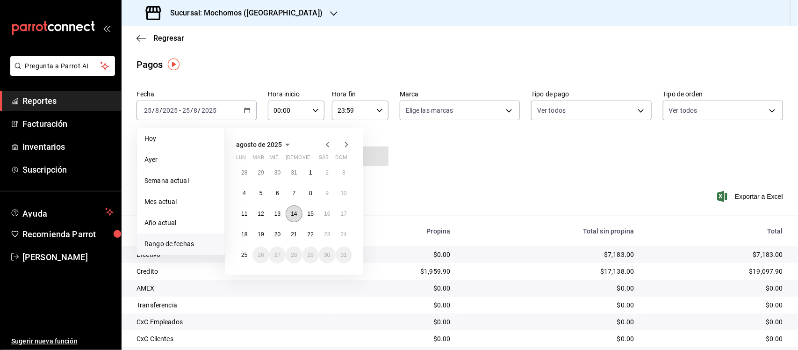
click at [294, 214] on abbr "14" at bounding box center [294, 213] width 6 height 7
click at [246, 249] on button "25" at bounding box center [244, 254] width 16 height 17
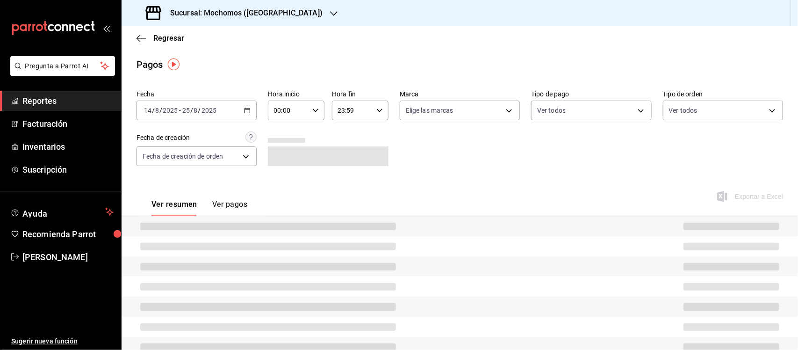
click at [313, 108] on icon "button" at bounding box center [315, 110] width 7 height 7
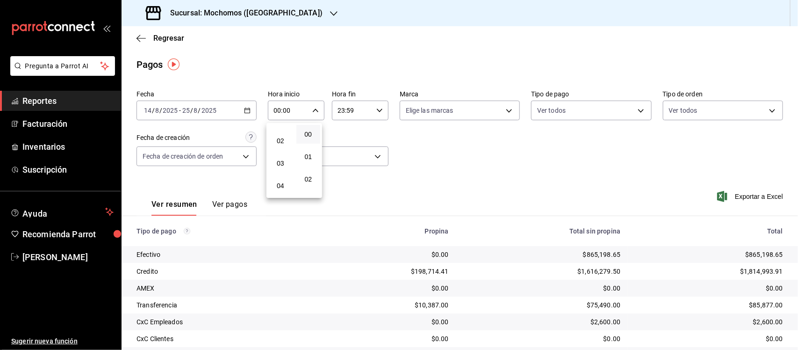
scroll to position [58, 0]
click at [283, 184] on span "05" at bounding box center [280, 187] width 13 height 7
type input "05:00"
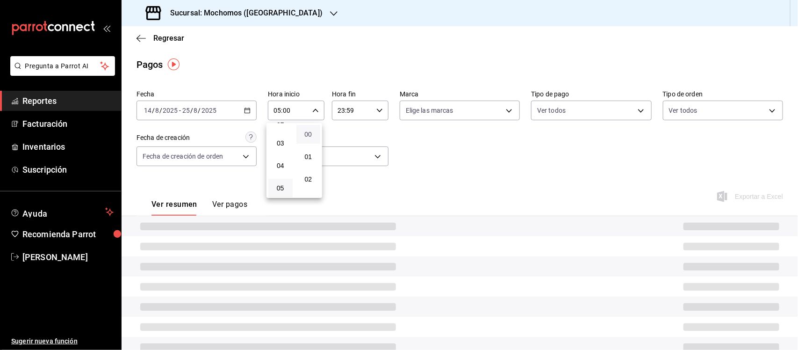
click at [311, 131] on span "00" at bounding box center [308, 133] width 13 height 7
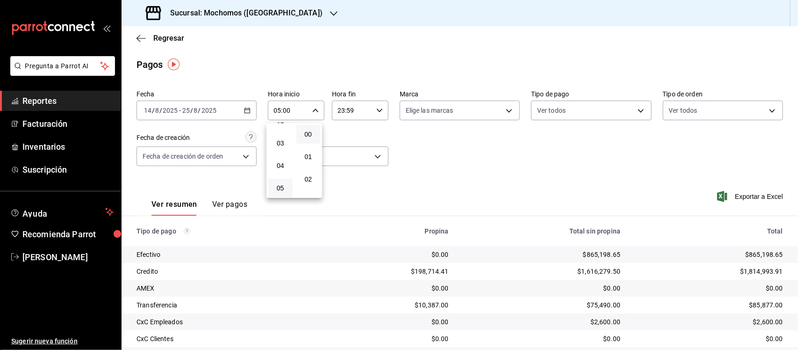
click at [372, 111] on div at bounding box center [399, 175] width 798 height 350
click at [376, 108] on icon "button" at bounding box center [379, 110] width 7 height 7
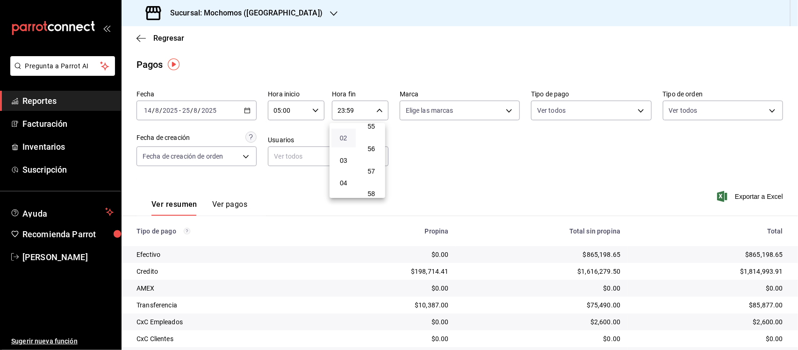
scroll to position [58, 0]
click at [345, 184] on span "05" at bounding box center [343, 187] width 13 height 7
click at [374, 132] on span "00" at bounding box center [371, 133] width 13 height 7
type input "05:00"
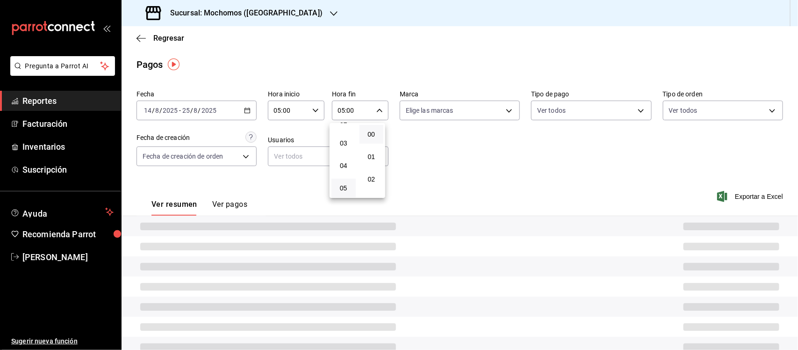
click at [449, 108] on div at bounding box center [399, 175] width 798 height 350
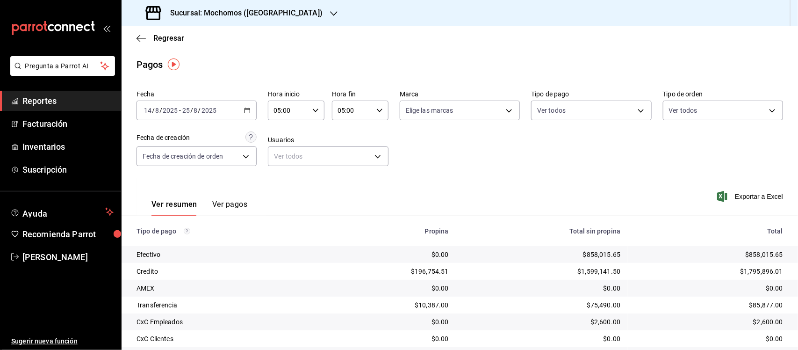
click at [449, 108] on body "Pregunta a Parrot AI Reportes Facturación Inventarios Suscripción Ayuda Recomie…" at bounding box center [399, 175] width 798 height 350
click at [408, 150] on input "checkbox" at bounding box center [406, 147] width 8 height 8
checkbox input "true"
type input "65eb7388-82e4-42fa-8caf-680550c77e6f"
checkbox input "true"
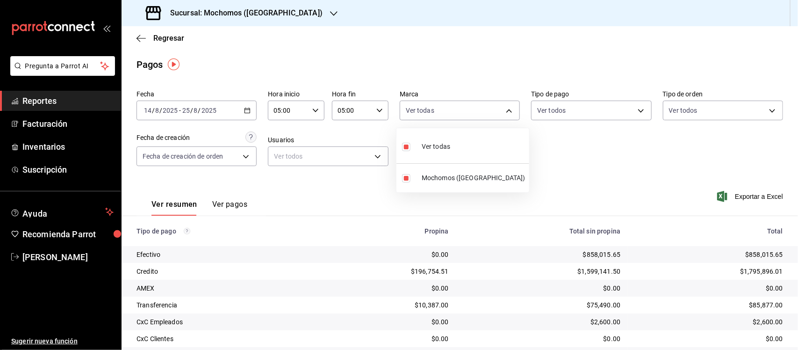
click at [590, 168] on div at bounding box center [399, 175] width 798 height 350
click at [730, 196] on span "Exportar a Excel" at bounding box center [751, 196] width 64 height 11
drag, startPoint x: 52, startPoint y: 99, endPoint x: 115, endPoint y: 57, distance: 75.7
click at [52, 98] on span "Reportes" at bounding box center [67, 100] width 91 height 13
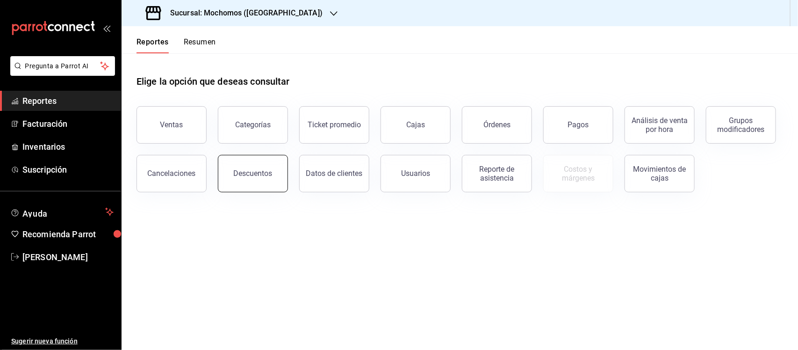
click at [252, 169] on button "Descuentos" at bounding box center [253, 173] width 70 height 37
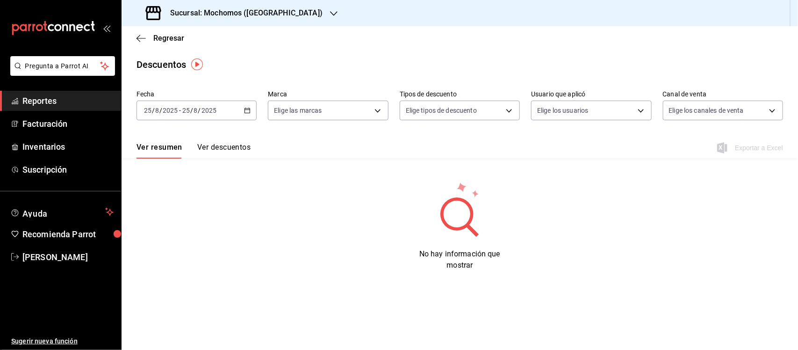
click at [248, 106] on div "2025-08-25 25 / 8 / 2025 - 2025-08-25 25 / 8 / 2025" at bounding box center [196, 110] width 120 height 20
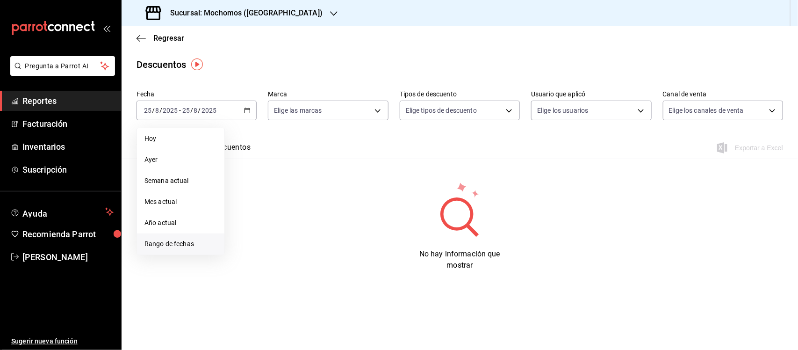
click at [181, 246] on span "Rango de fechas" at bounding box center [180, 244] width 72 height 10
click at [294, 210] on abbr "14" at bounding box center [294, 213] width 6 height 7
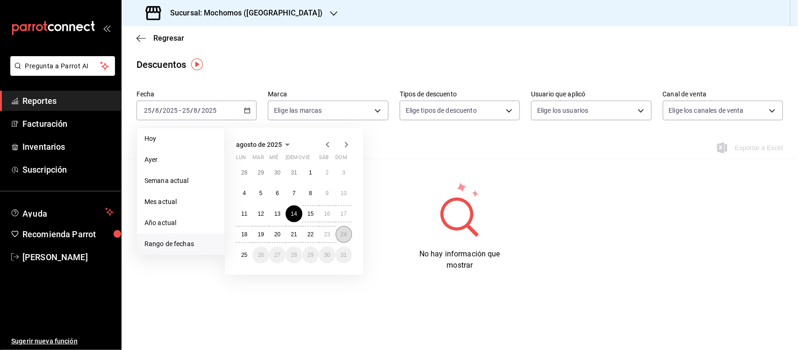
click at [338, 232] on button "24" at bounding box center [344, 234] width 16 height 17
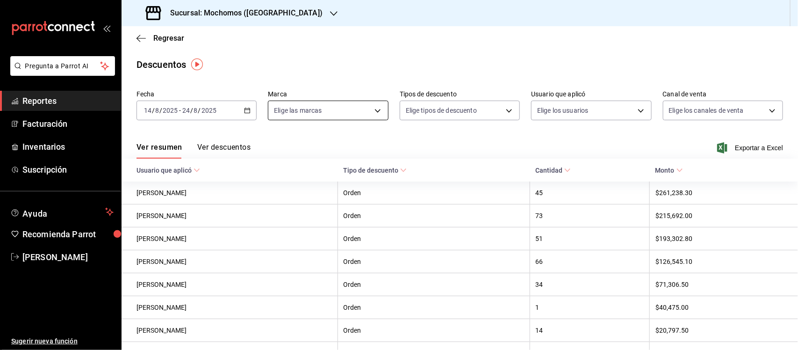
click at [335, 111] on body "Pregunta a Parrot AI Reportes Facturación Inventarios Suscripción Ayuda Recomie…" at bounding box center [399, 175] width 798 height 350
click at [279, 145] on input "checkbox" at bounding box center [277, 147] width 8 height 8
checkbox input "true"
type input "65eb7388-82e4-42fa-8caf-680550c77e6f"
checkbox input "true"
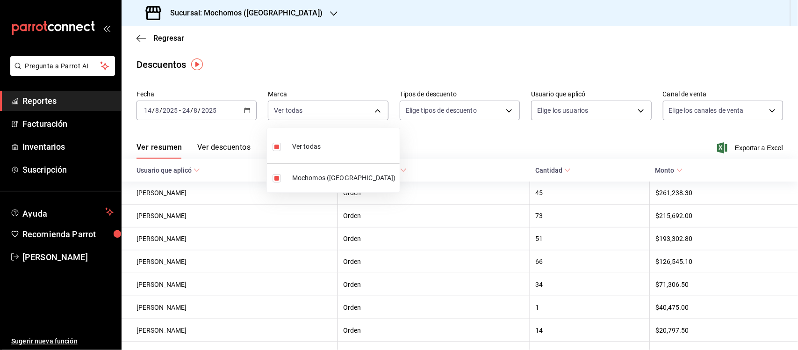
click at [741, 148] on div at bounding box center [399, 175] width 798 height 350
drag, startPoint x: 758, startPoint y: 148, endPoint x: 0, endPoint y: 125, distance: 758.1
click at [757, 148] on span "Exportar a Excel" at bounding box center [751, 147] width 64 height 11
